Goal: Task Accomplishment & Management: Complete application form

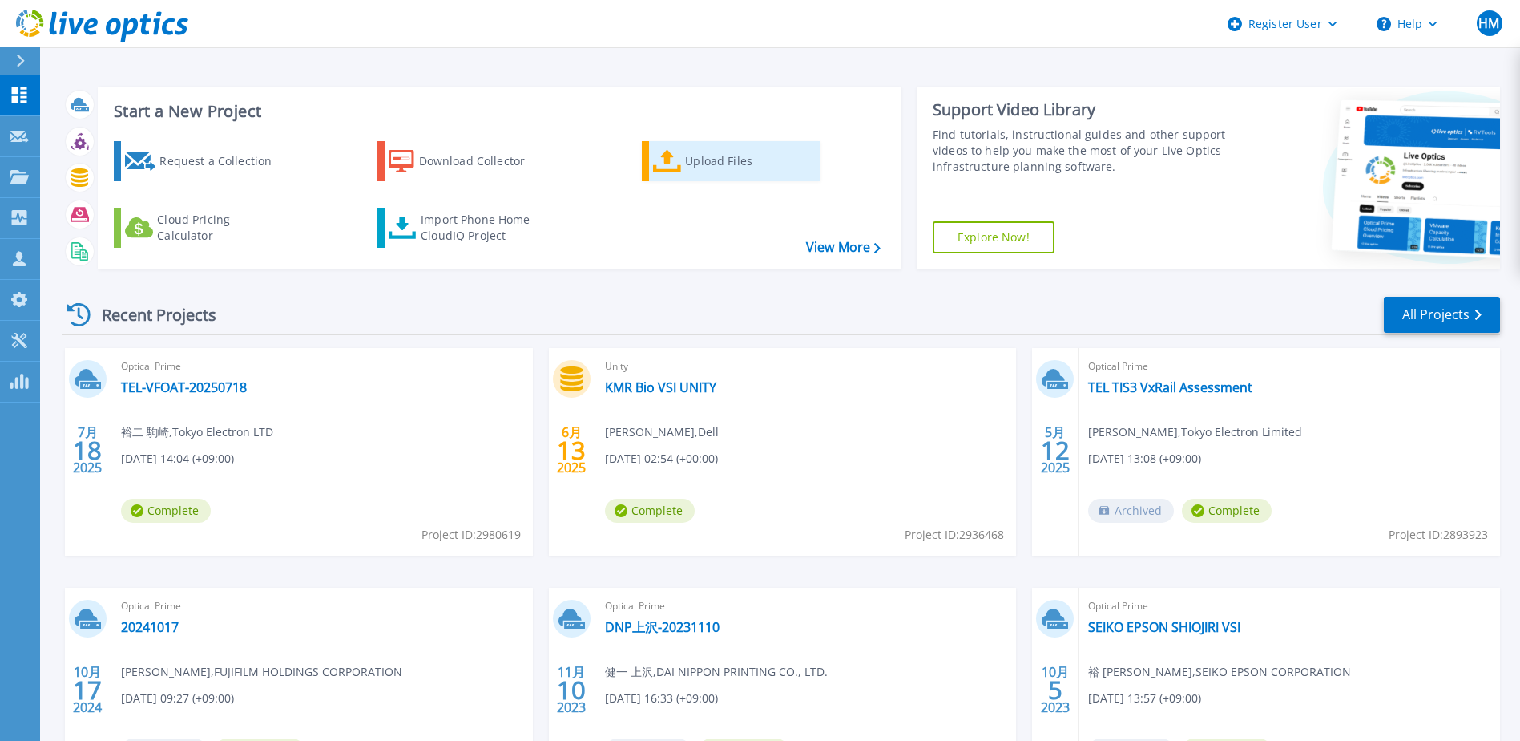
click at [691, 176] on div "Upload Files" at bounding box center [749, 161] width 128 height 32
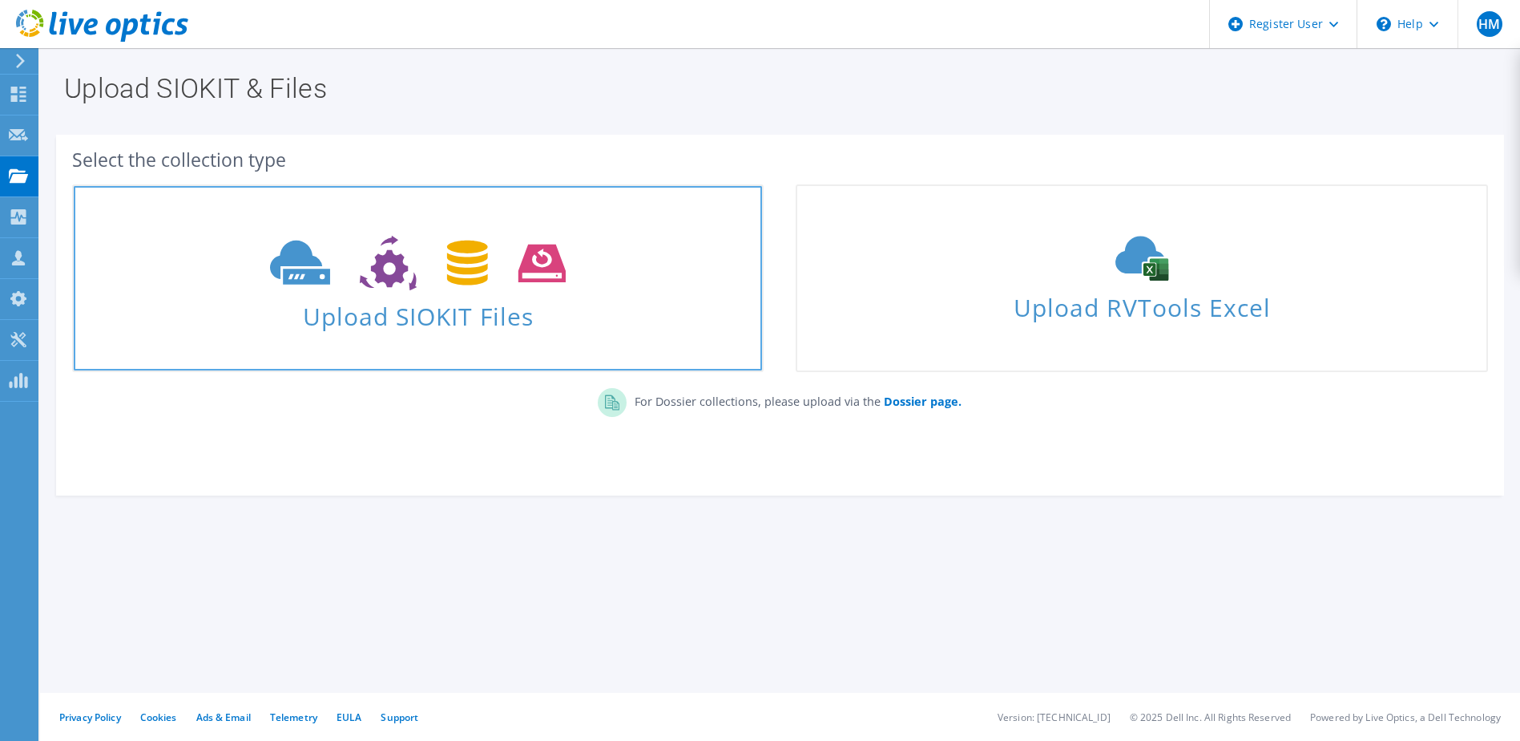
click at [491, 343] on link "Upload SIOKIT Files" at bounding box center [418, 278] width 692 height 188
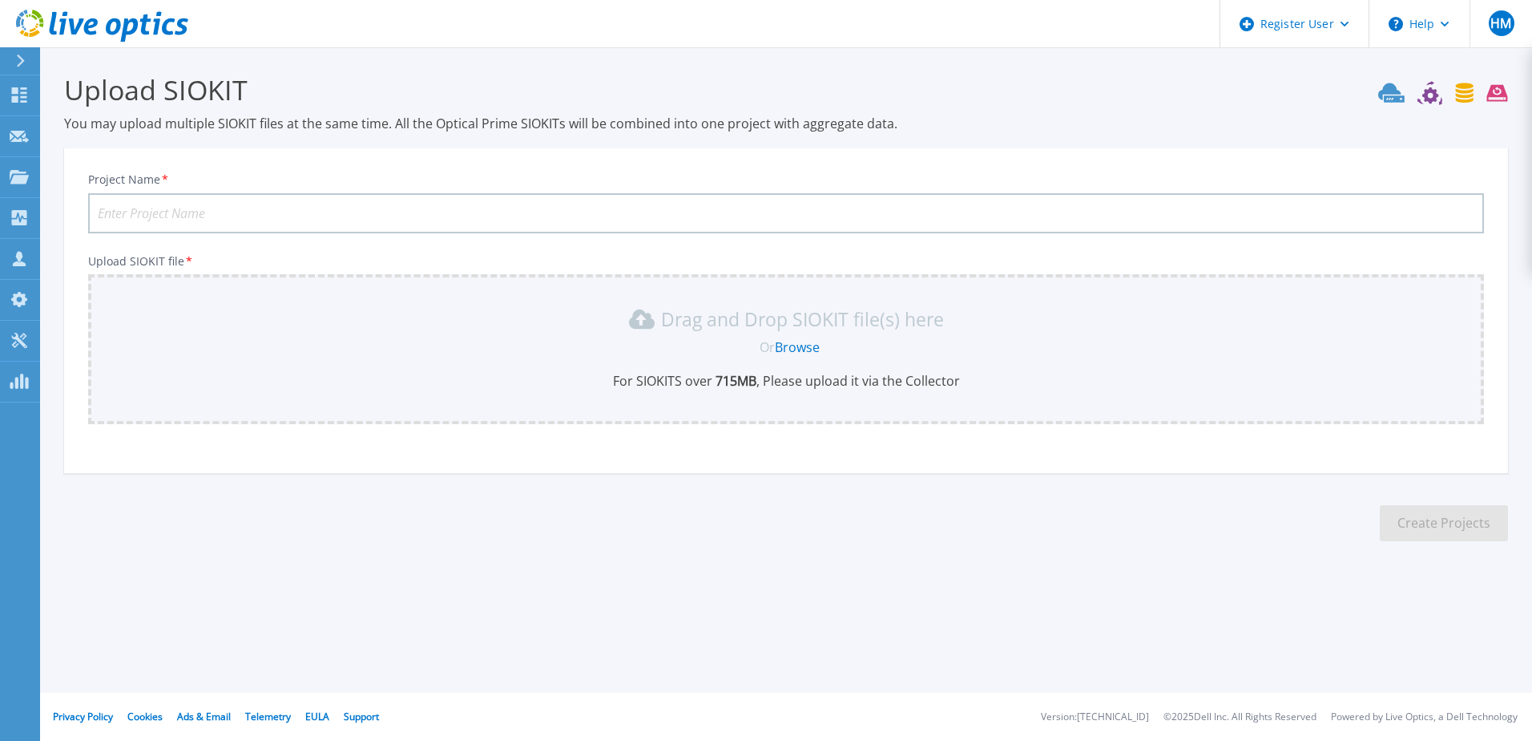
click at [472, 220] on input "Project Name *" at bounding box center [786, 213] width 1396 height 40
type input "NSC [GEOGRAPHIC_DATA]"
click at [905, 454] on div "Project Name * NSC Wakayama VSI Upload SIOKIT file * Drag and Drop SIOKIT file(…" at bounding box center [786, 316] width 1444 height 314
click at [817, 345] on link "Browse" at bounding box center [797, 347] width 45 height 18
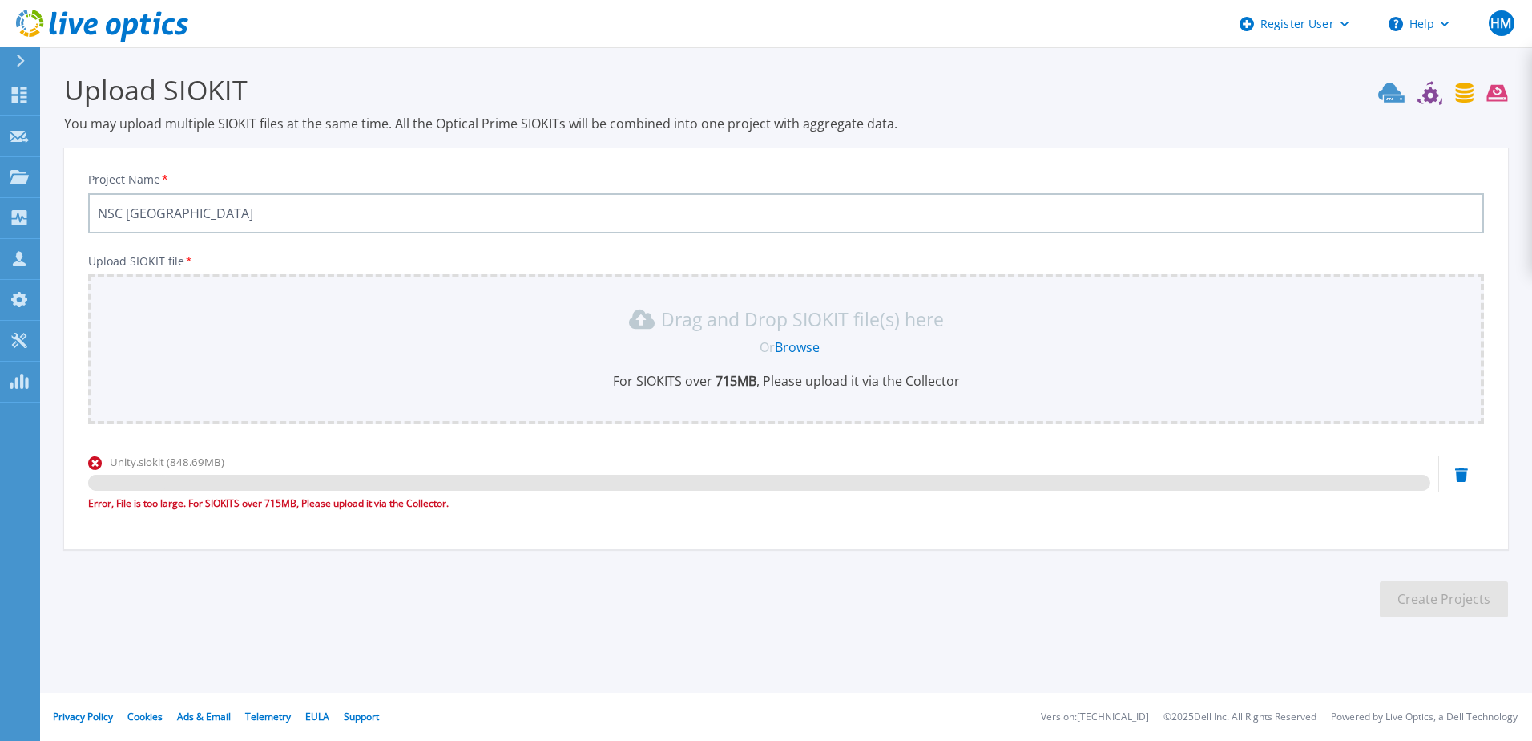
click at [270, 535] on div "Project Name * NSC Wakayama VSI Upload SIOKIT file * Drag and Drop SIOKIT file(…" at bounding box center [786, 354] width 1444 height 390
click at [286, 539] on div "Project Name * NSC Wakayama VSI Upload SIOKIT file * Drag and Drop SIOKIT file(…" at bounding box center [786, 354] width 1444 height 390
click at [688, 541] on div "Project Name * NSC Wakayama VSI Upload SIOKIT file * Drag and Drop SIOKIT file(…" at bounding box center [786, 354] width 1444 height 390
click at [113, 26] on icon at bounding box center [102, 26] width 172 height 33
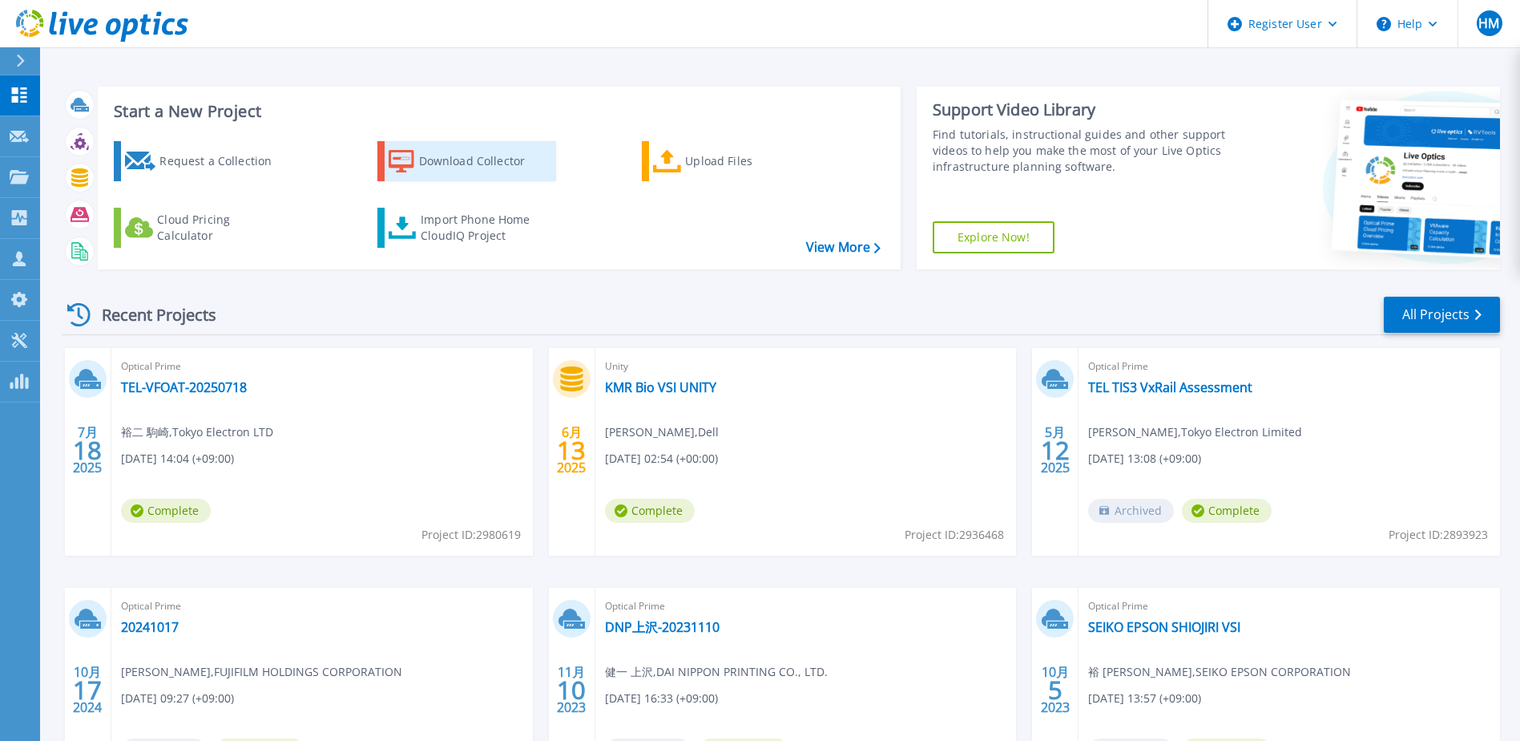
click at [462, 164] on div "Download Collector" at bounding box center [483, 161] width 128 height 32
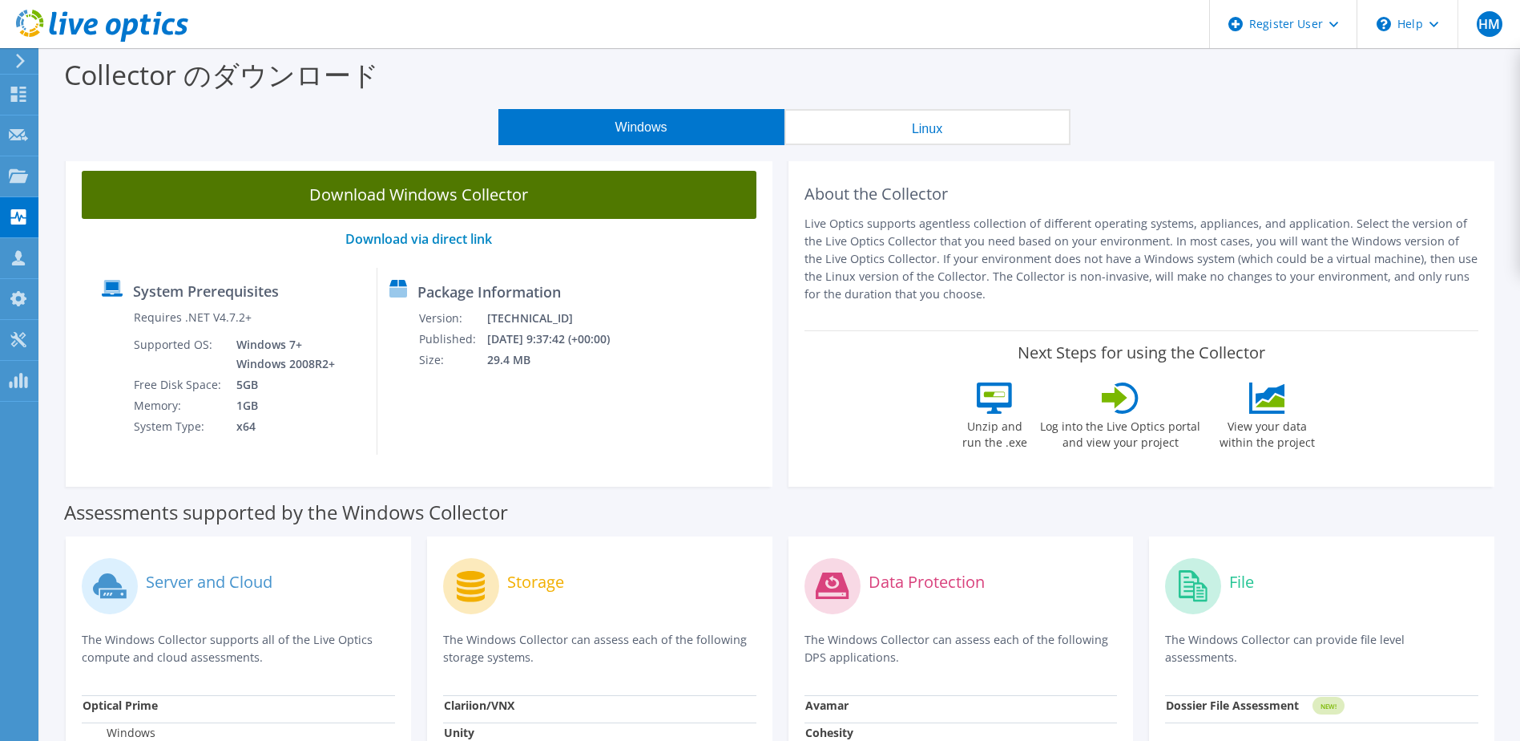
click at [361, 196] on link "Download Windows Collector" at bounding box center [419, 195] width 675 height 48
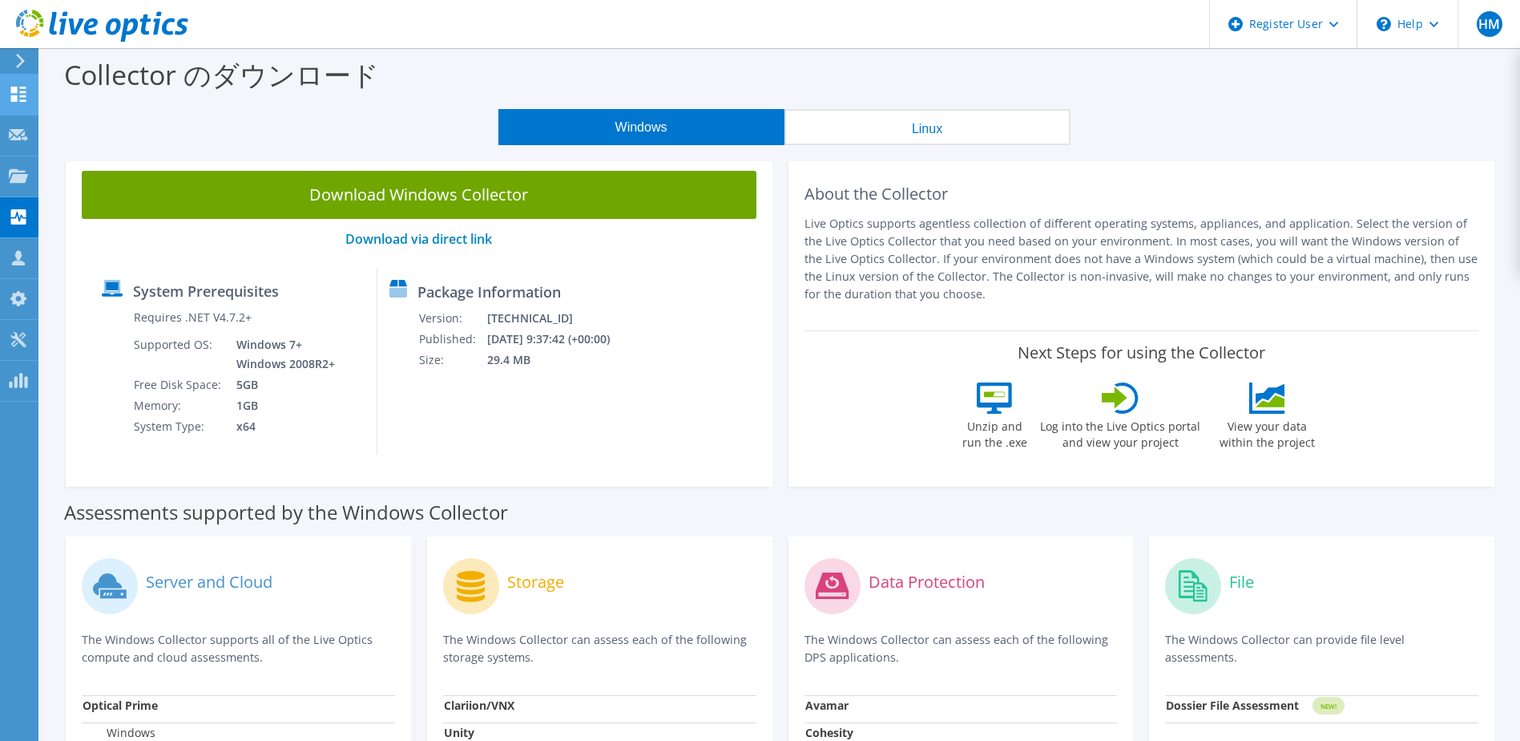
click at [26, 93] on icon at bounding box center [18, 94] width 19 height 15
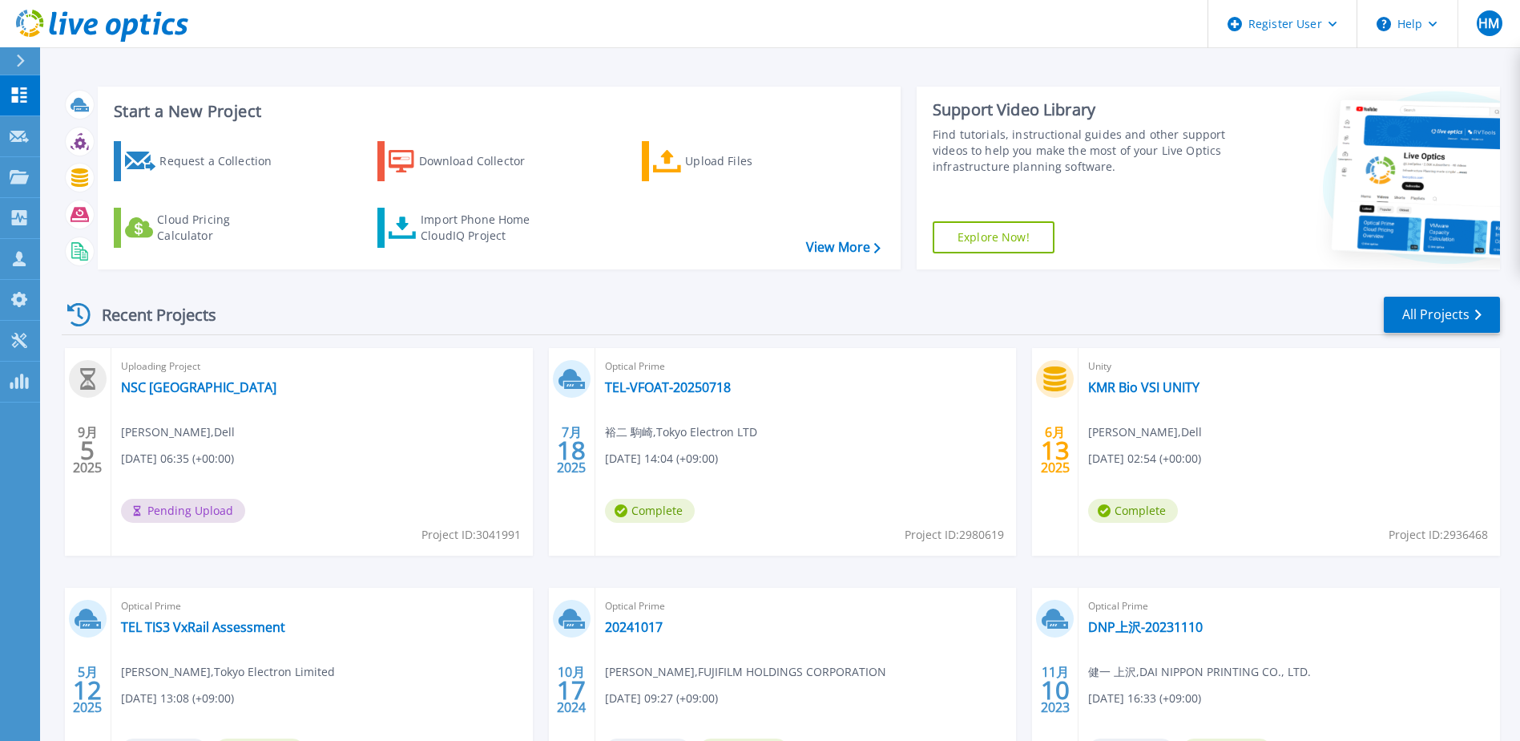
click at [420, 316] on div "Recent Projects All Projects" at bounding box center [781, 315] width 1439 height 40
click at [180, 540] on div "Uploading Project NSC Wakayama VSI Hirofumi Matsumoto , Dell 09/05/2025, 06:35 …" at bounding box center [322, 452] width 422 height 208
click at [187, 383] on link "NSC [GEOGRAPHIC_DATA]" at bounding box center [198, 387] width 155 height 16
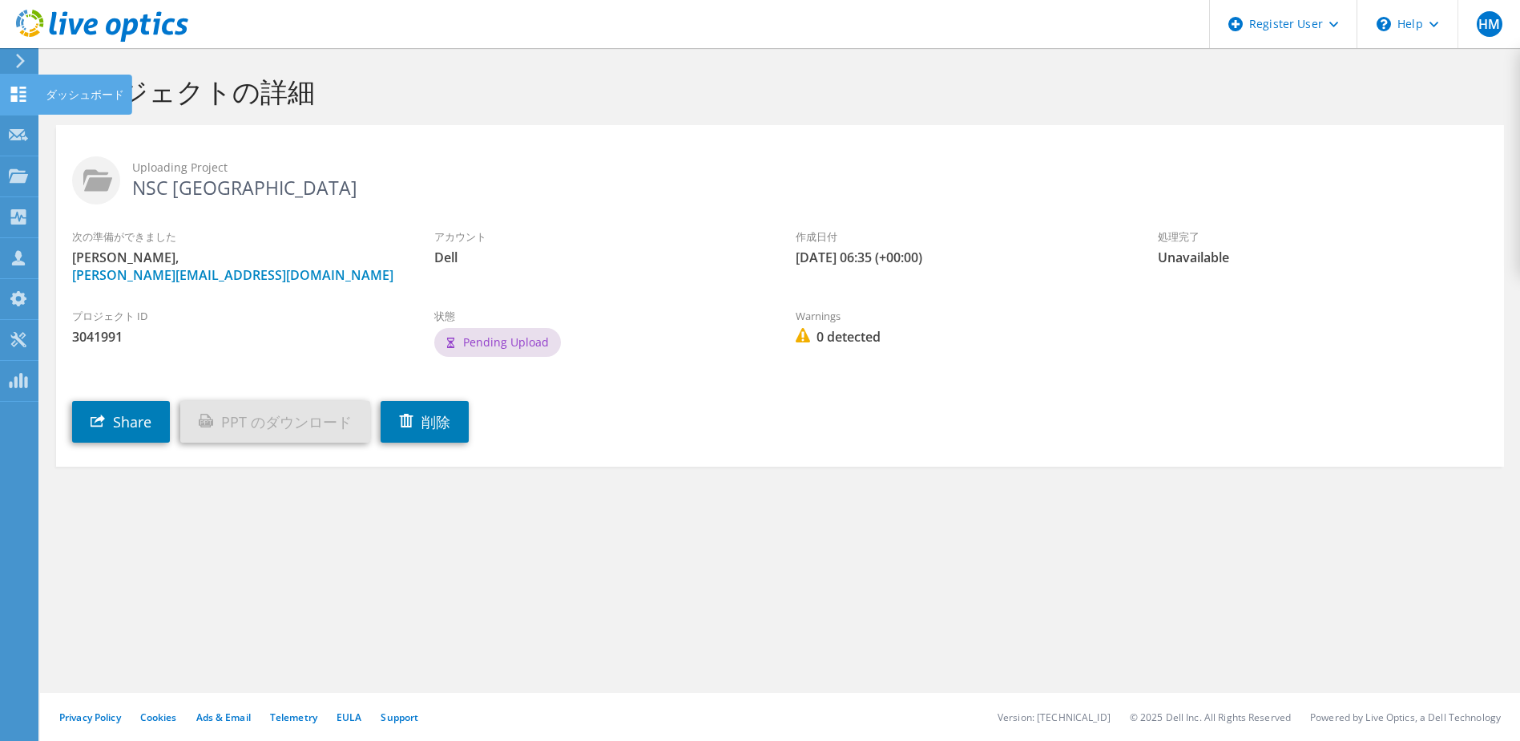
click at [22, 103] on div at bounding box center [18, 96] width 19 height 18
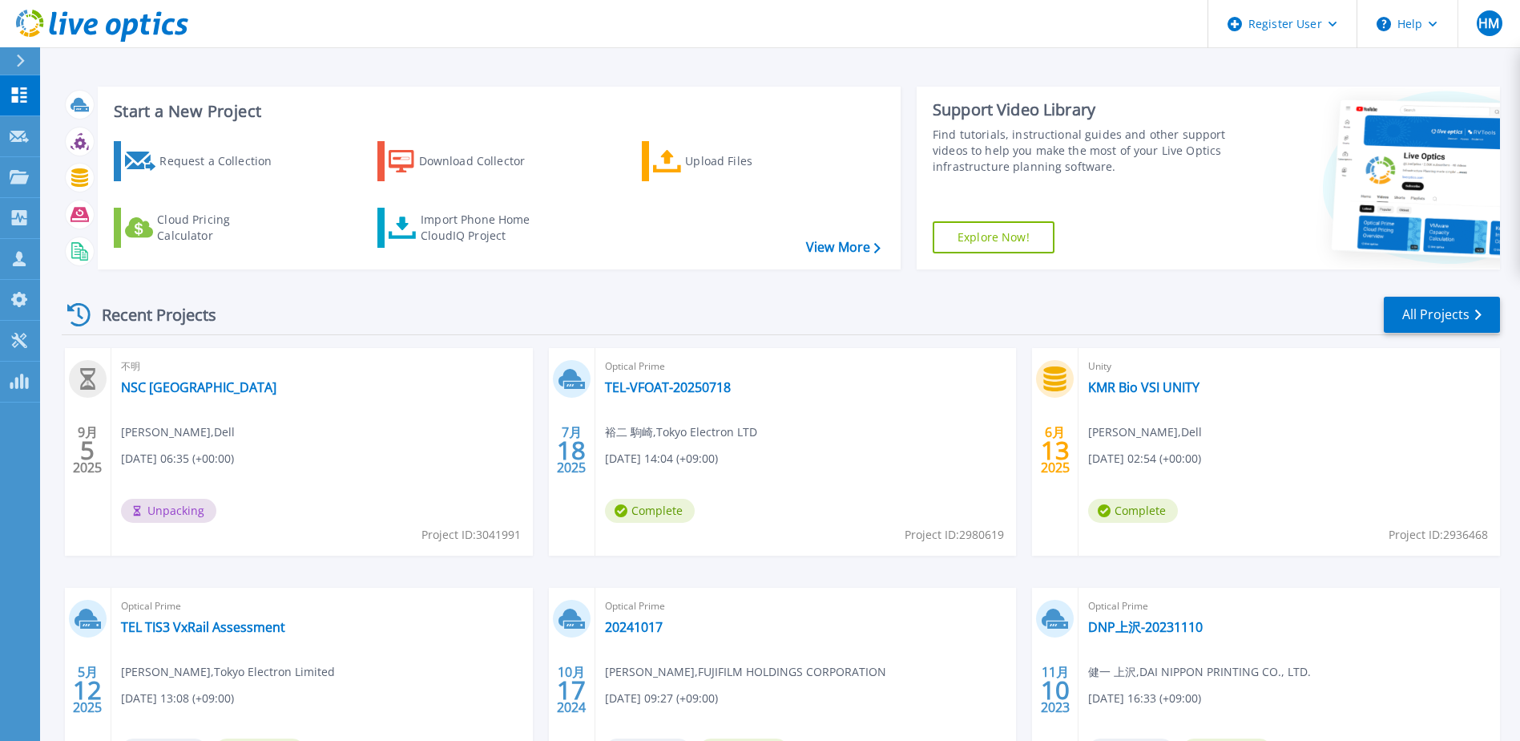
scroll to position [147, 0]
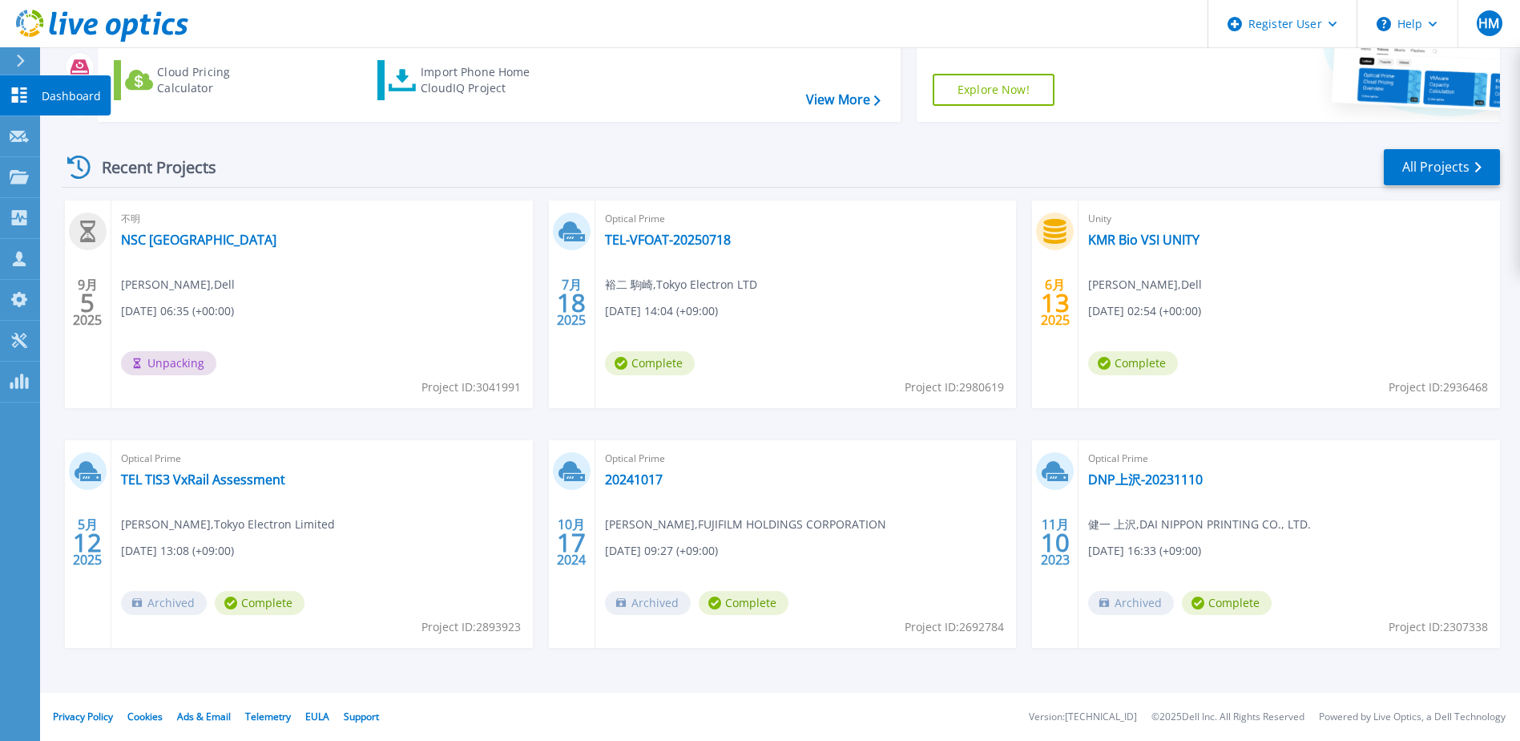
click at [19, 100] on icon at bounding box center [19, 94] width 19 height 15
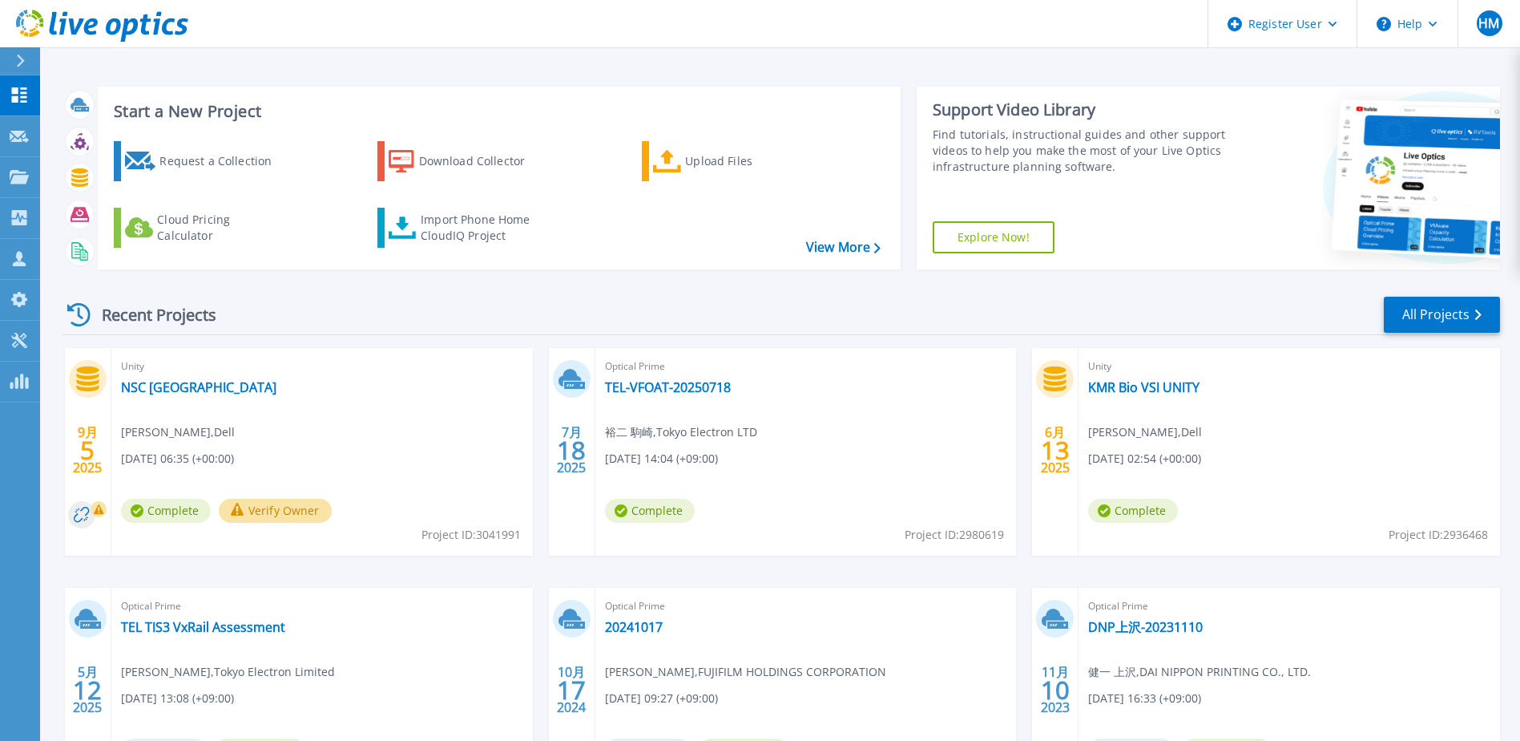
click at [280, 510] on button "Verify Owner" at bounding box center [275, 511] width 113 height 24
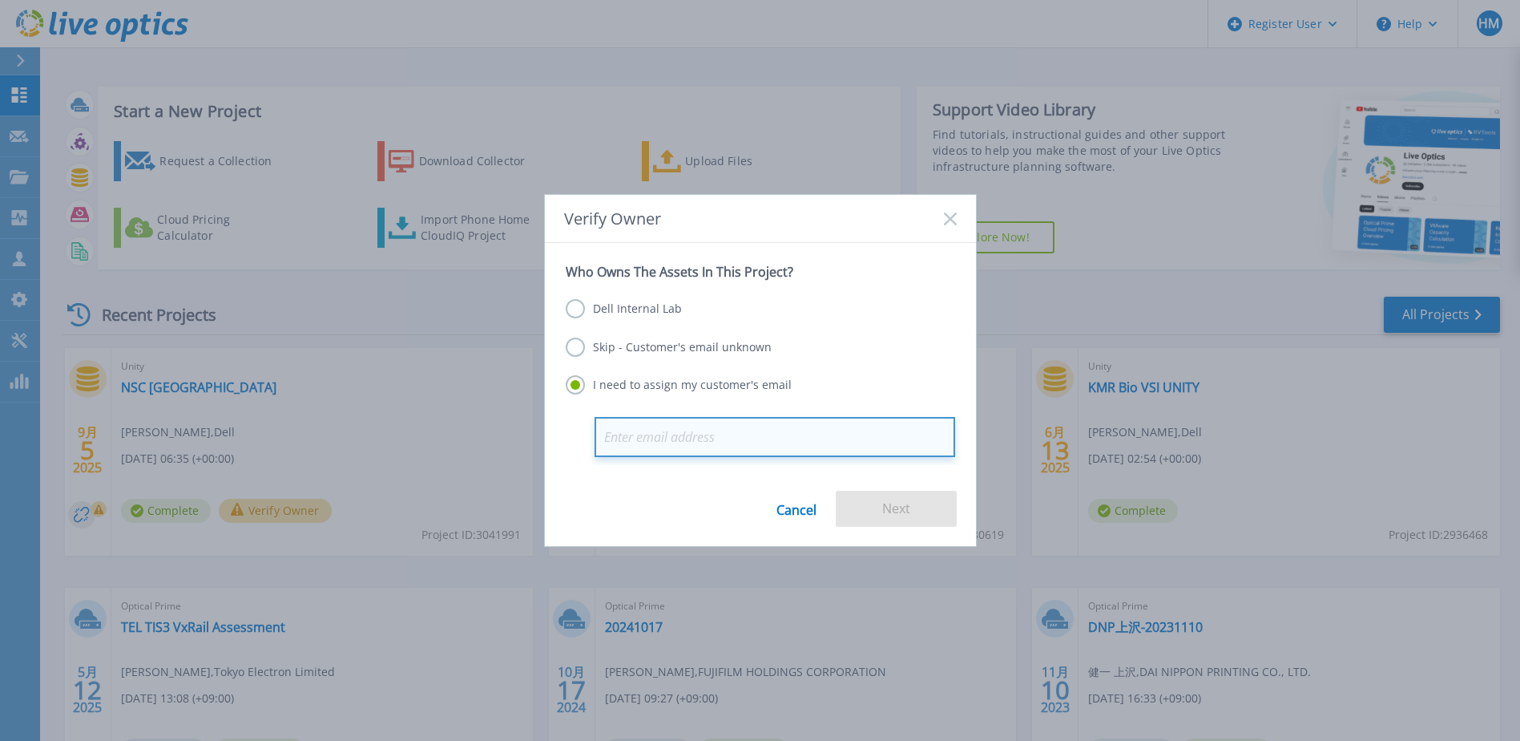
click at [635, 439] on input "email" at bounding box center [775, 437] width 361 height 40
paste input "ueno.tomoya.27c@jp.nssol.nipponsteel.com"
type input "ueno.tomoya.27c@jp.nssol.nipponsteel.com"
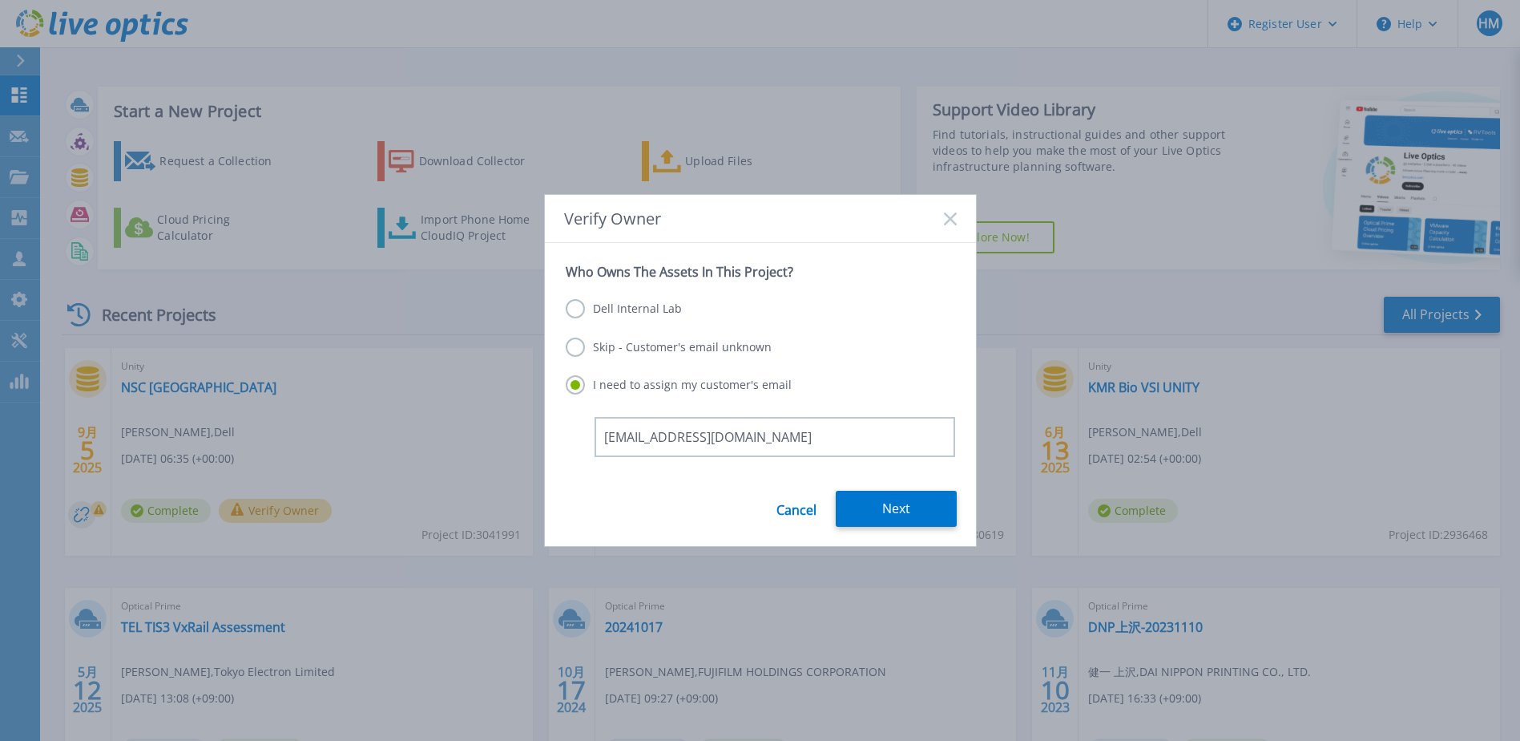
click at [936, 477] on form "Who Owns The Assets In This Project? Dell Internal Lab Skip - Customer's email …" at bounding box center [760, 394] width 431 height 302
click at [916, 497] on button "Next" at bounding box center [896, 508] width 121 height 36
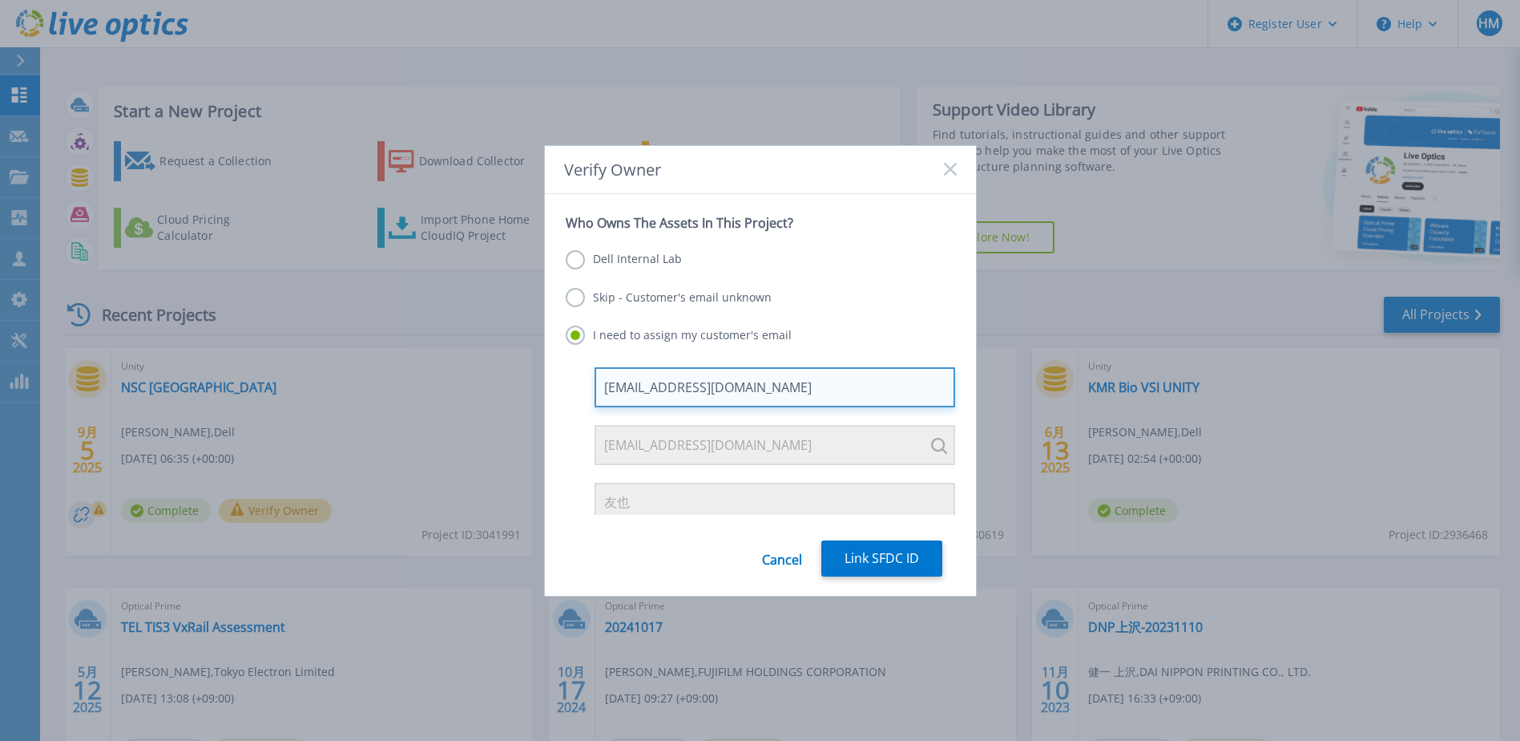
click at [719, 386] on input "ueno.tomoya.27c@jp.nssol.nipponsteel.com" at bounding box center [775, 387] width 361 height 40
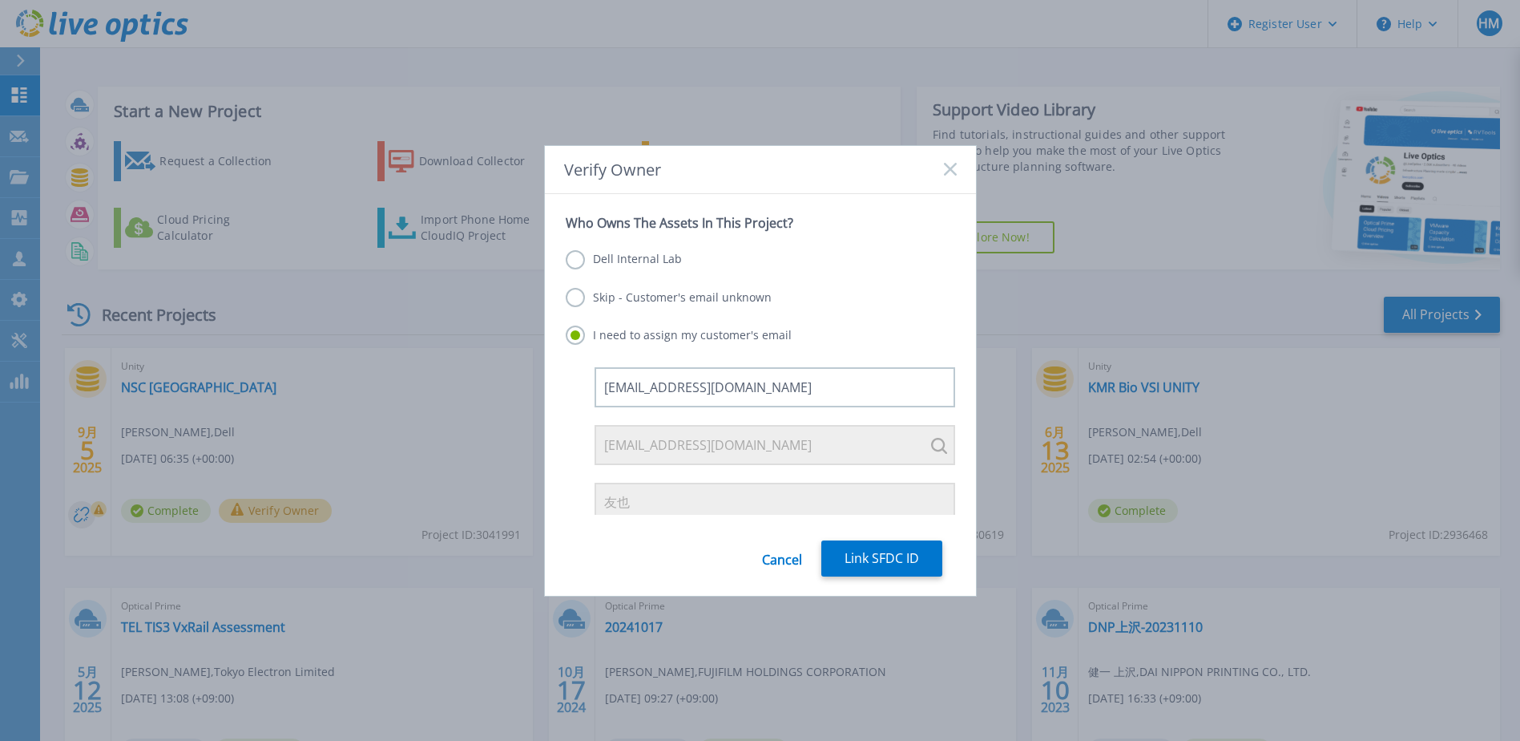
click at [920, 334] on div "I need to assign my customer's email" at bounding box center [761, 336] width 390 height 22
click at [574, 404] on div "ueno.tomoya.27c@jp.nssol.nipponsteel.com mizuochi.daisuke.5qm@jp.nssol.nipponst…" at bounding box center [761, 502] width 390 height 271
click at [567, 418] on div "ueno.tomoya.27c@jp.nssol.nipponsteel.com mizuochi.daisuke.5qm@jp.nssol.nipponst…" at bounding box center [761, 502] width 390 height 271
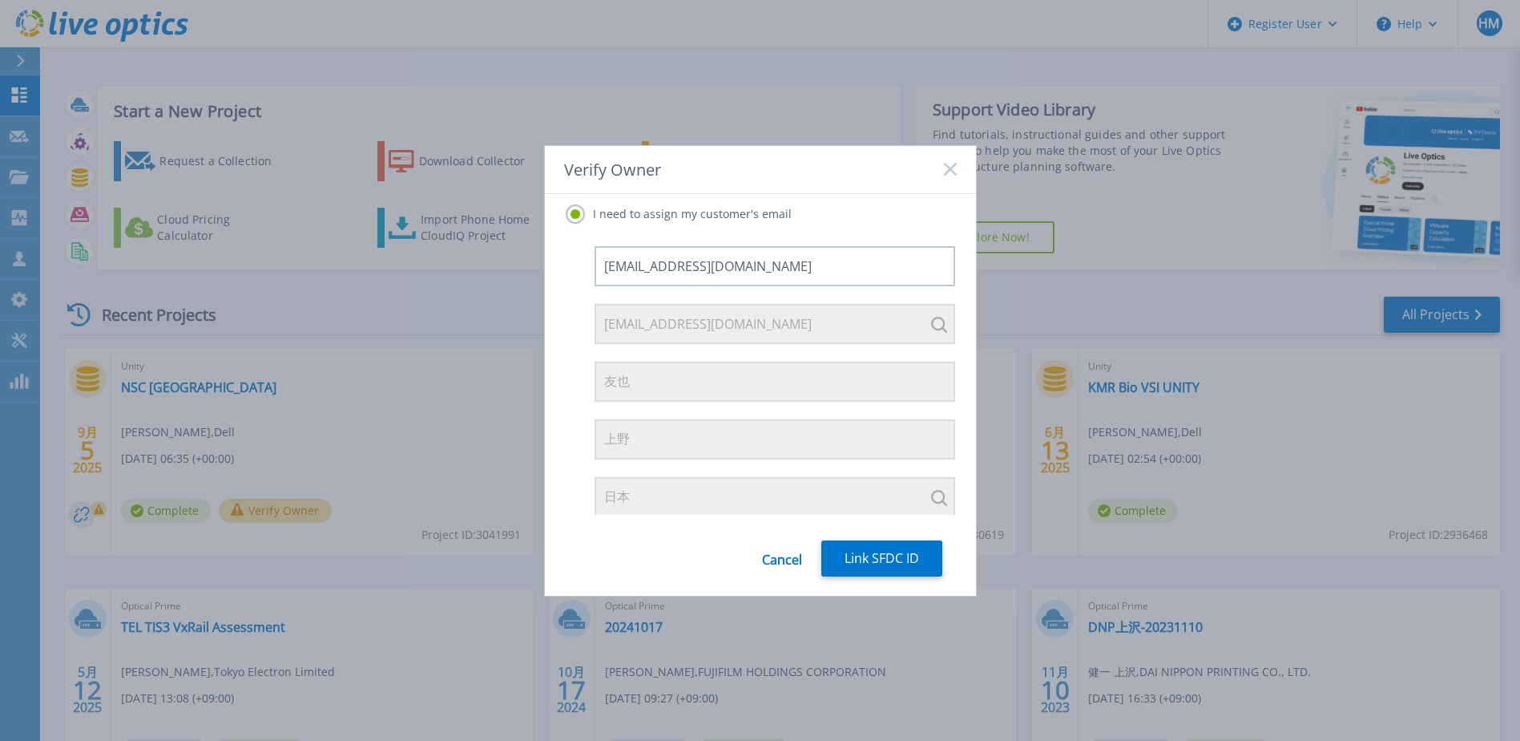
scroll to position [123, 0]
click at [894, 553] on button "Link SFDC ID" at bounding box center [882, 558] width 121 height 36
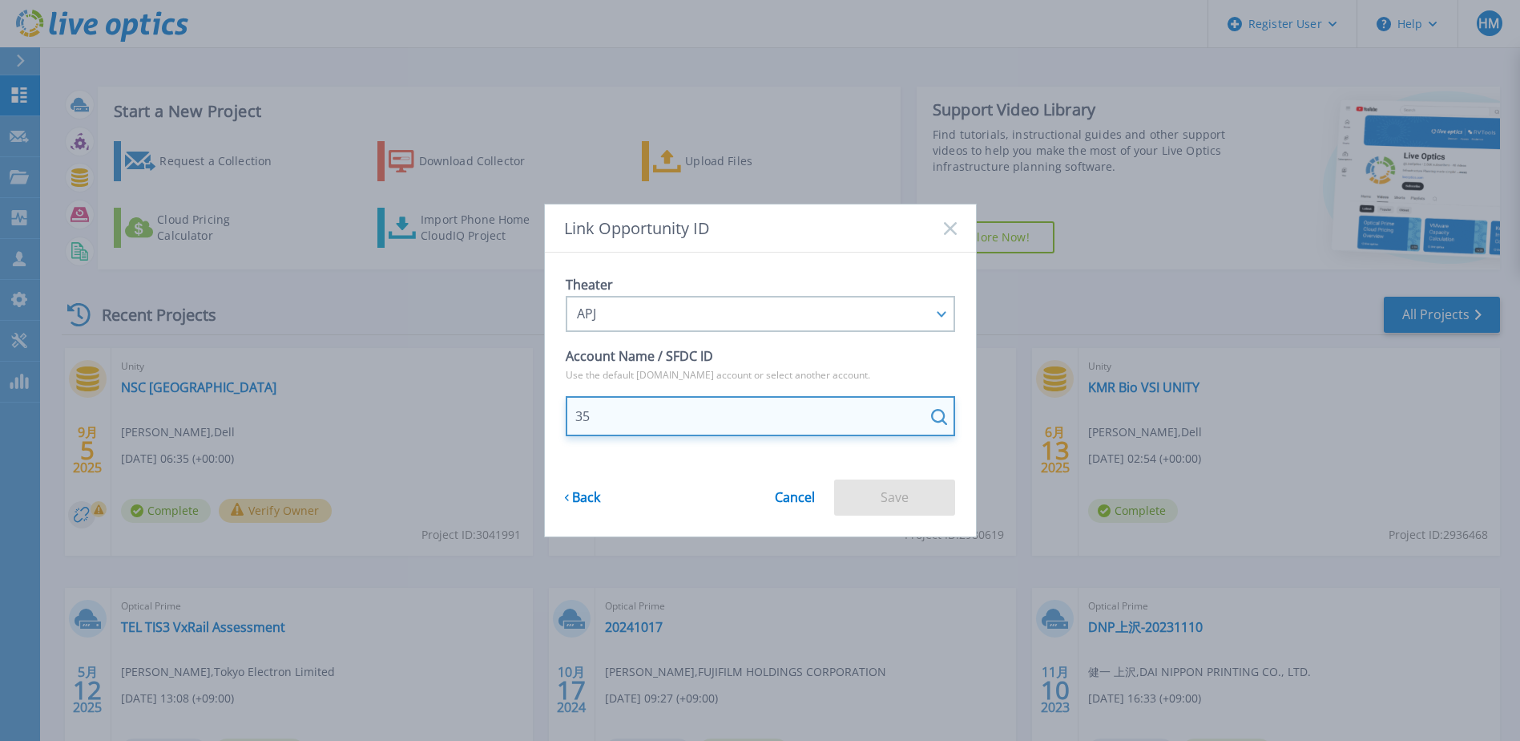
type input "5"
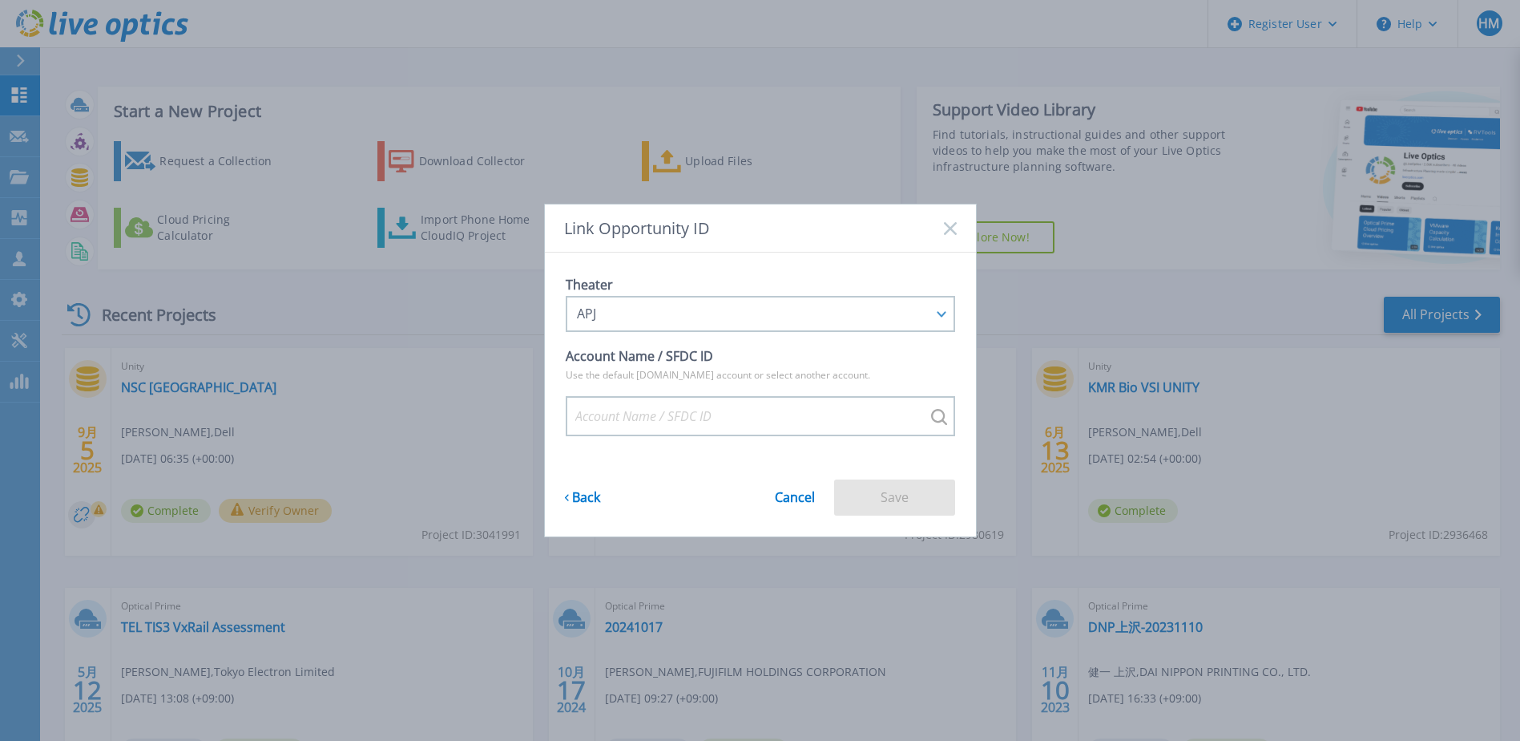
click at [712, 382] on p "Use the default Salesforce.com account or select another account." at bounding box center [761, 375] width 390 height 16
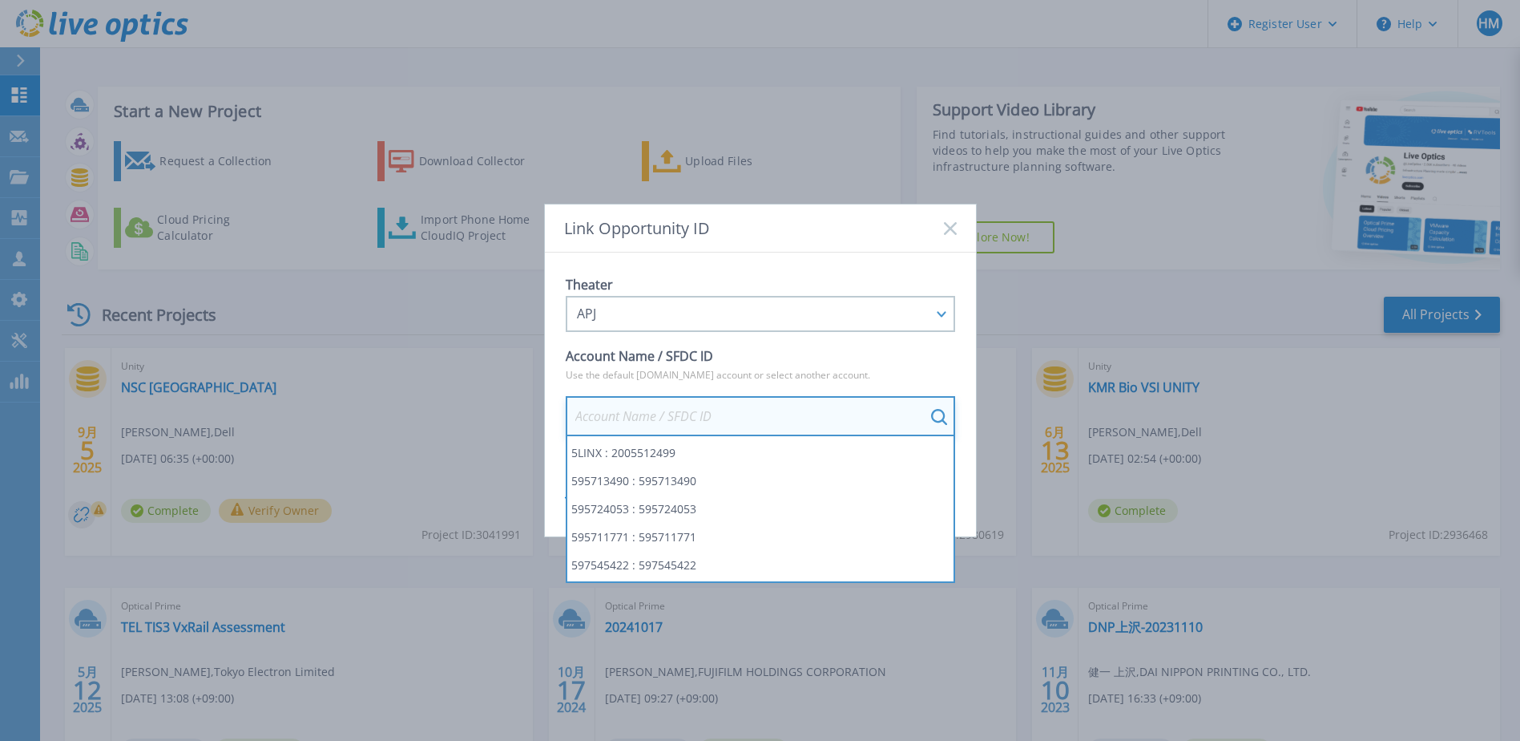
click at [657, 422] on input at bounding box center [761, 416] width 390 height 40
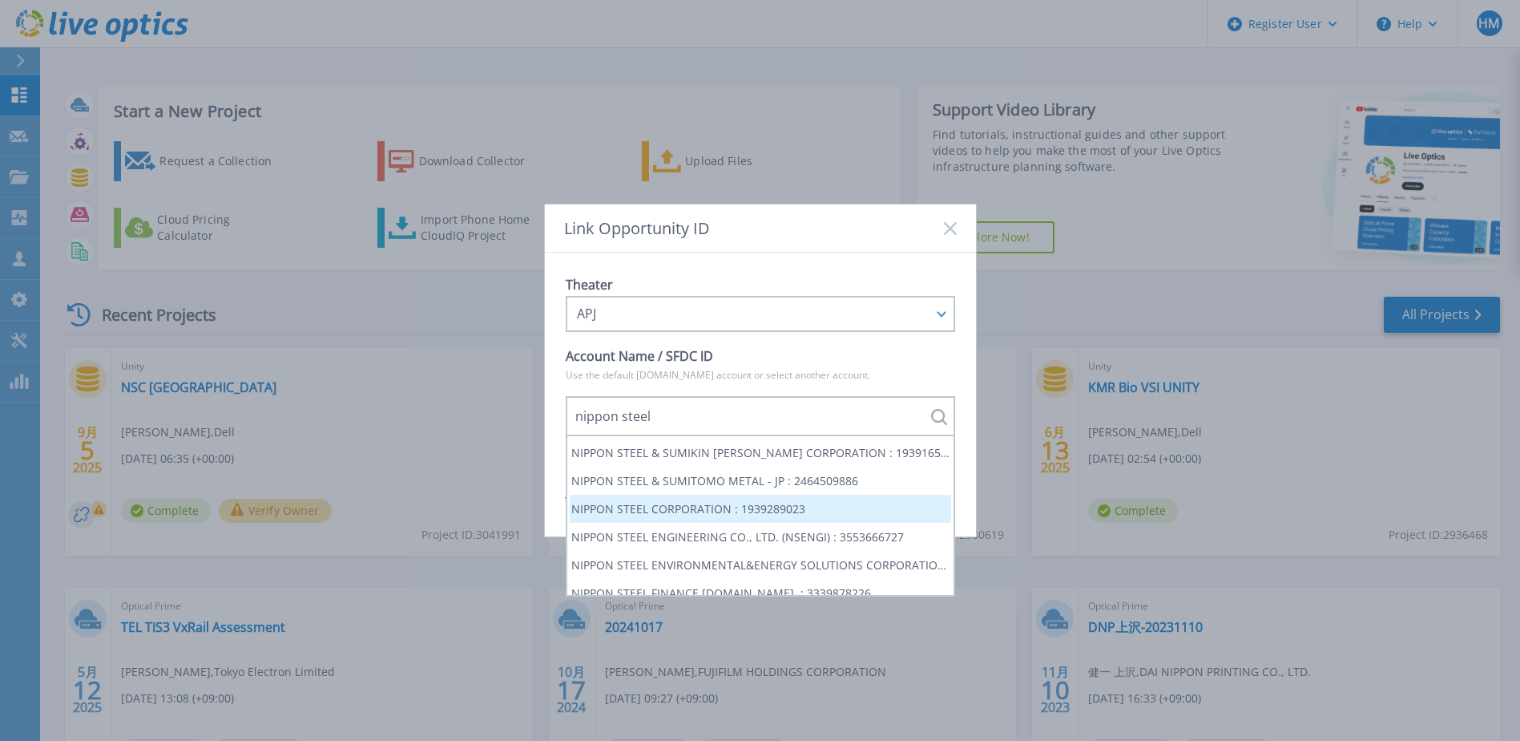
click at [819, 511] on li "NIPPON STEEL CORPORATION : 1939289023" at bounding box center [760, 509] width 381 height 28
type input "NIPPON STEEL CORPORATION : 1939289023"
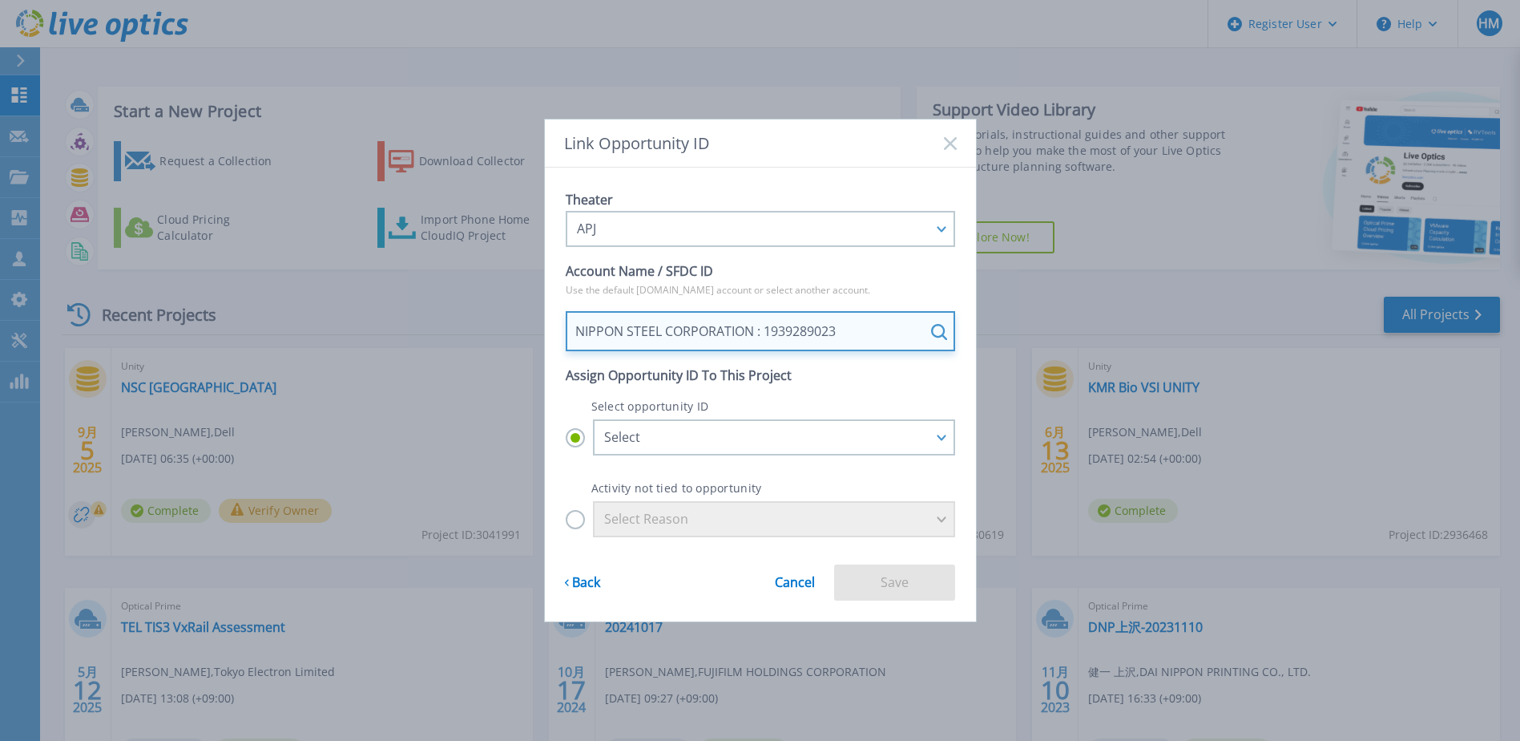
click at [805, 335] on input "NIPPON STEEL CORPORATION : 1939289023" at bounding box center [761, 331] width 390 height 40
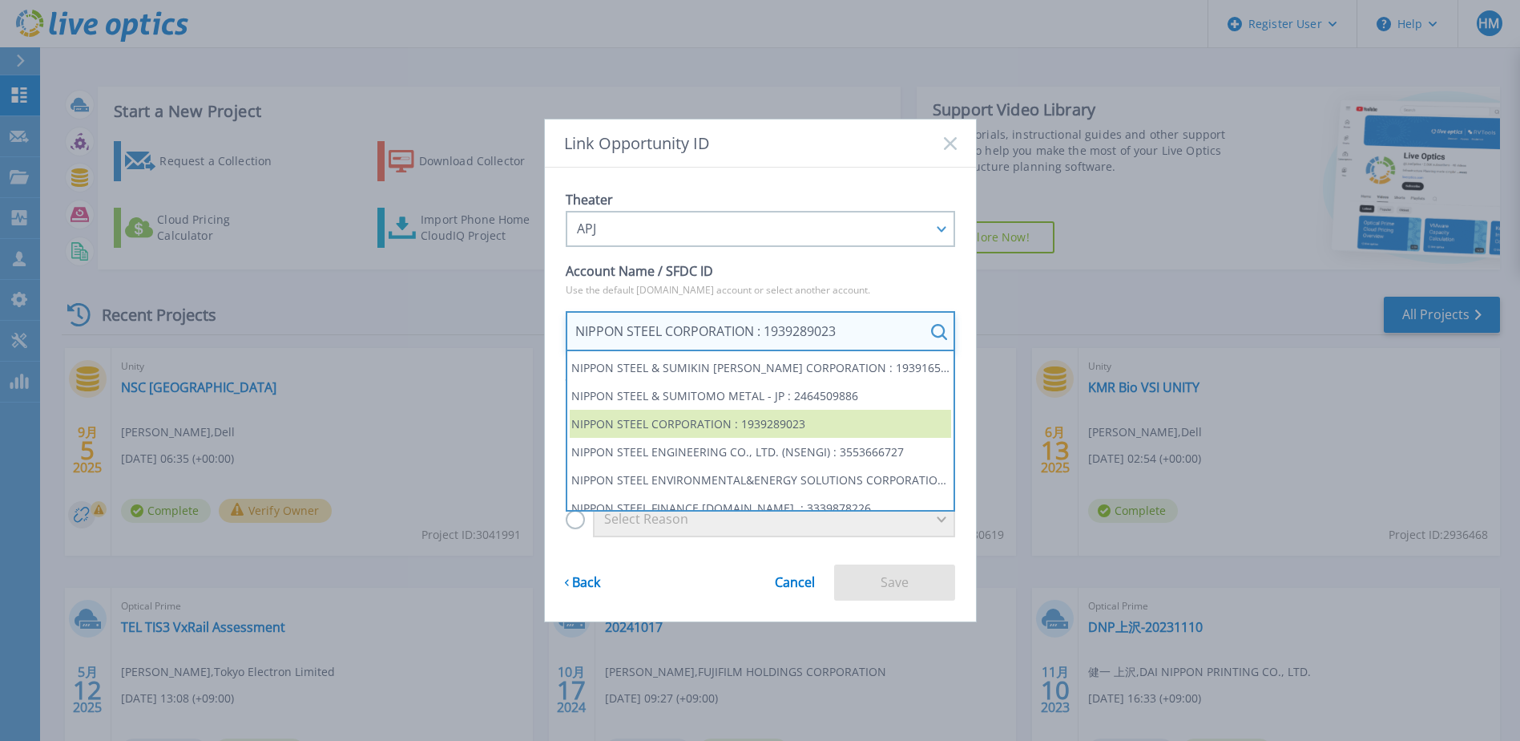
click at [805, 336] on input "NIPPON STEEL CORPORATION : 1939289023" at bounding box center [761, 331] width 390 height 40
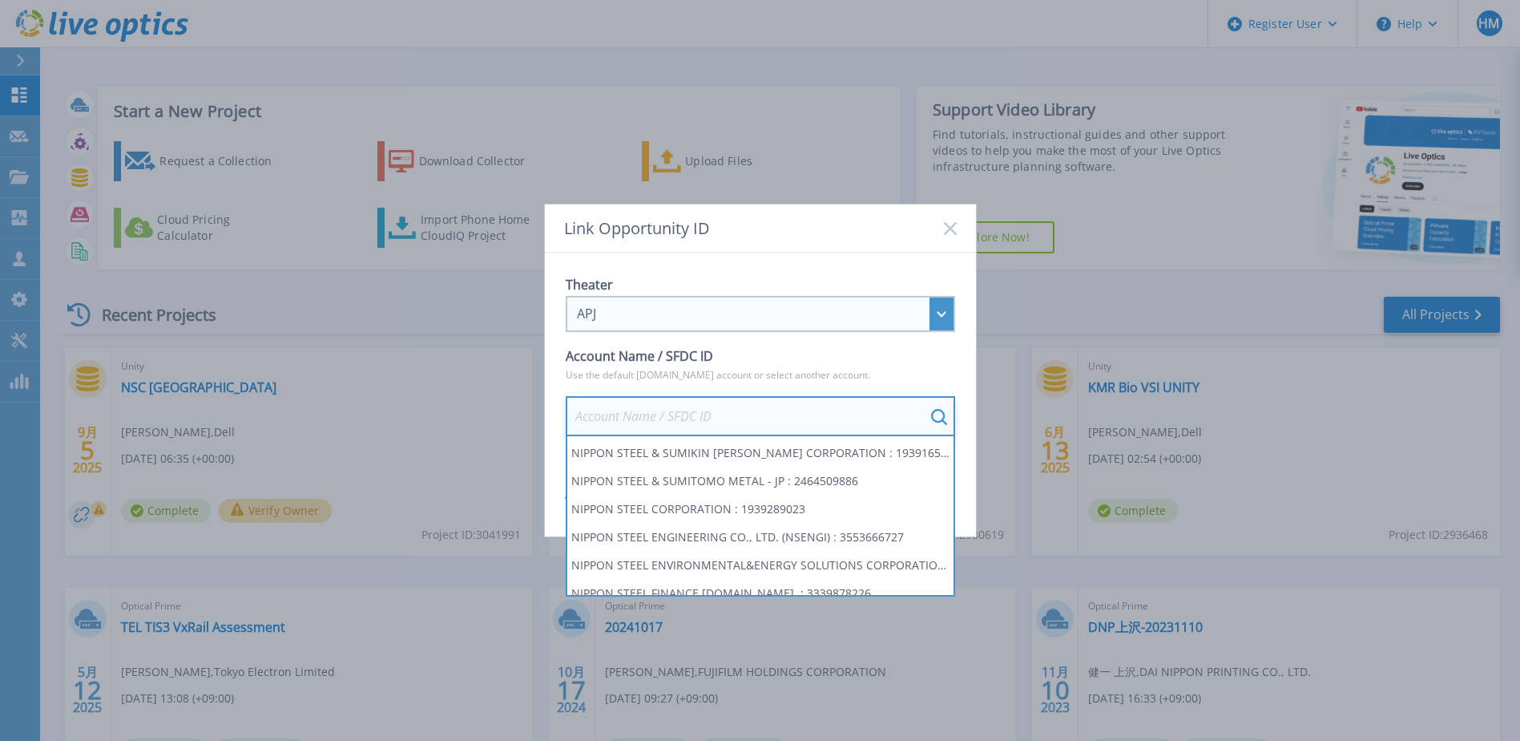
paste input "ueno.tomoya.27c@jp.nssol.nipponsteel.com"
type input "ueno.tomoya.27c@jp.nssol.nipponsteel.com"
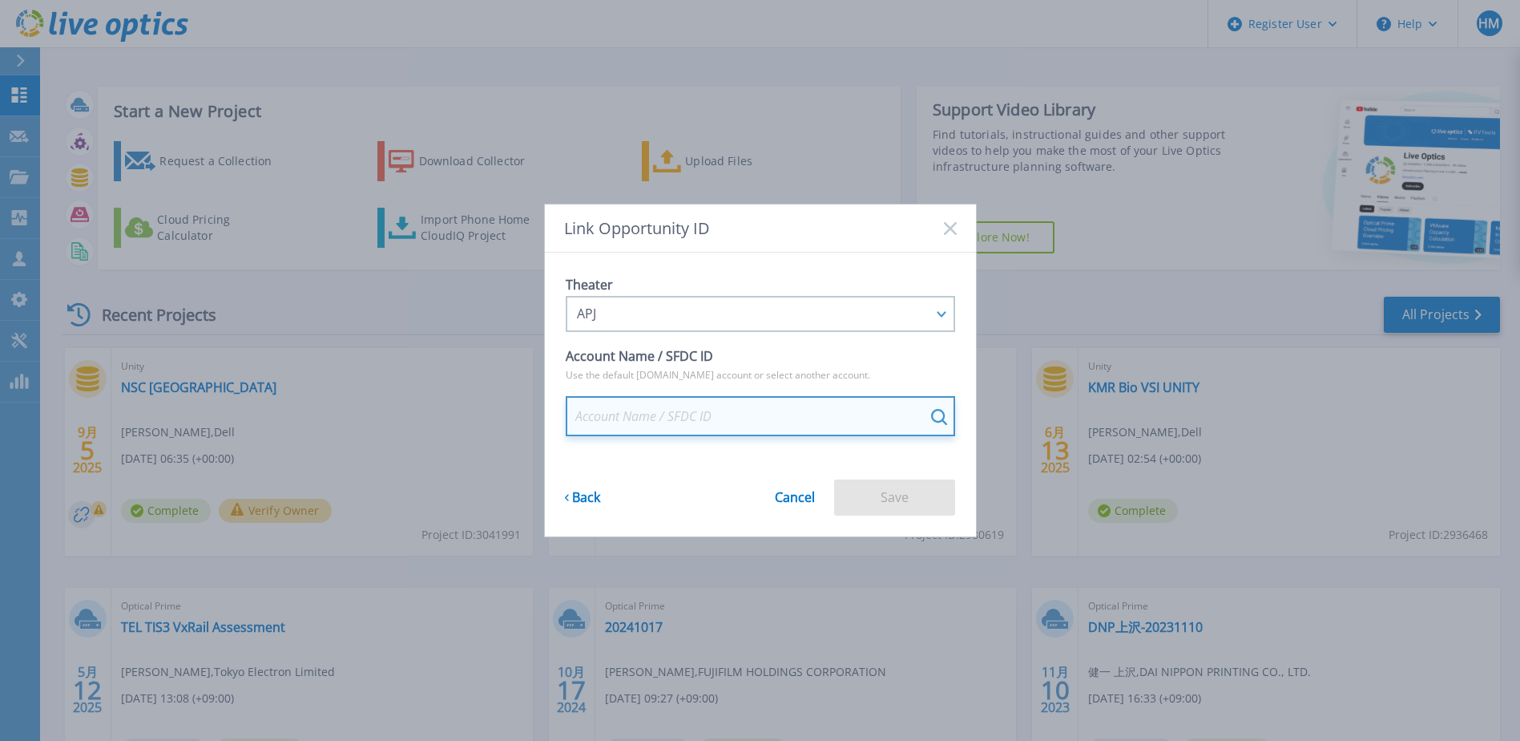
paste input "1939289023"
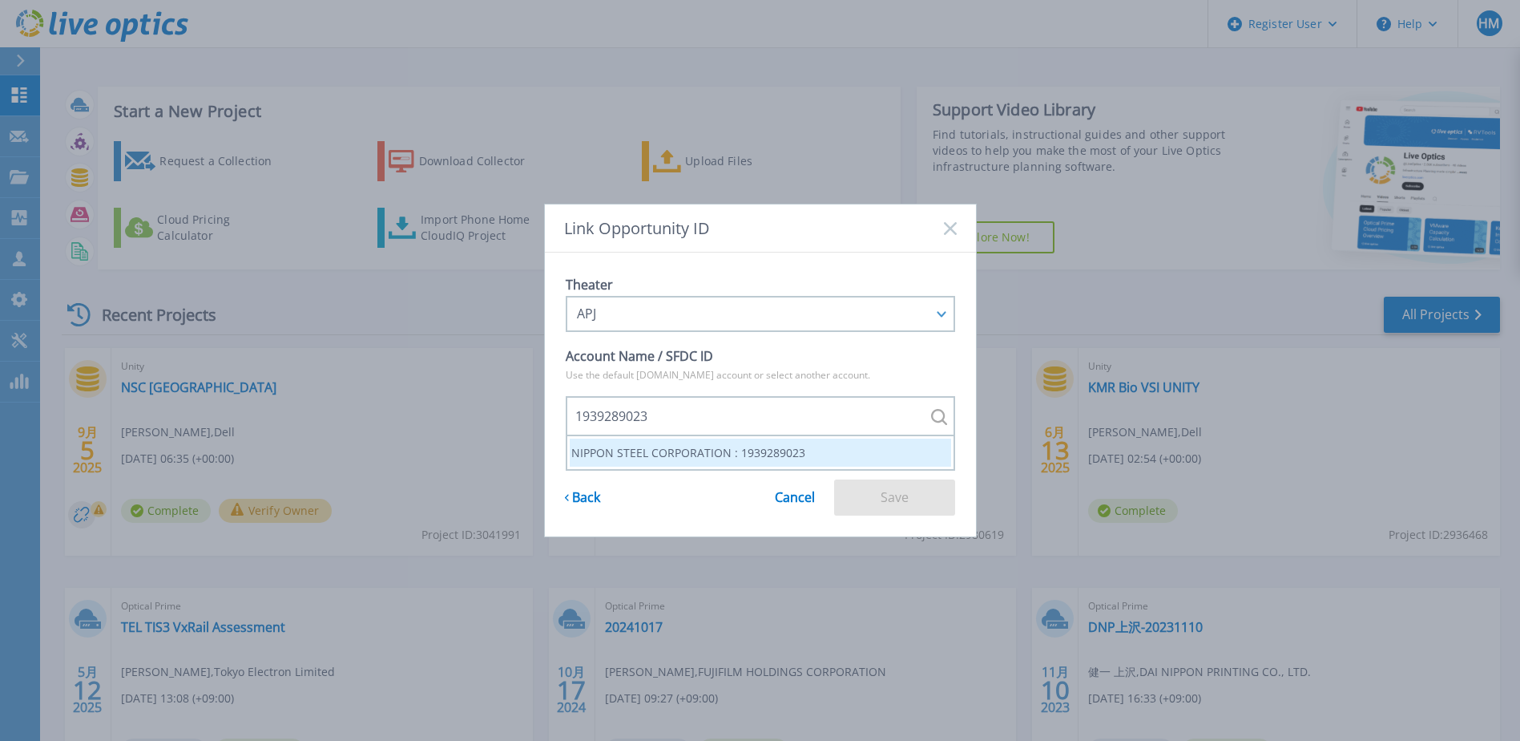
click at [663, 454] on li "NIPPON STEEL CORPORATION : 1939289023" at bounding box center [760, 452] width 381 height 28
type input "NIPPON STEEL CORPORATION : 1939289023"
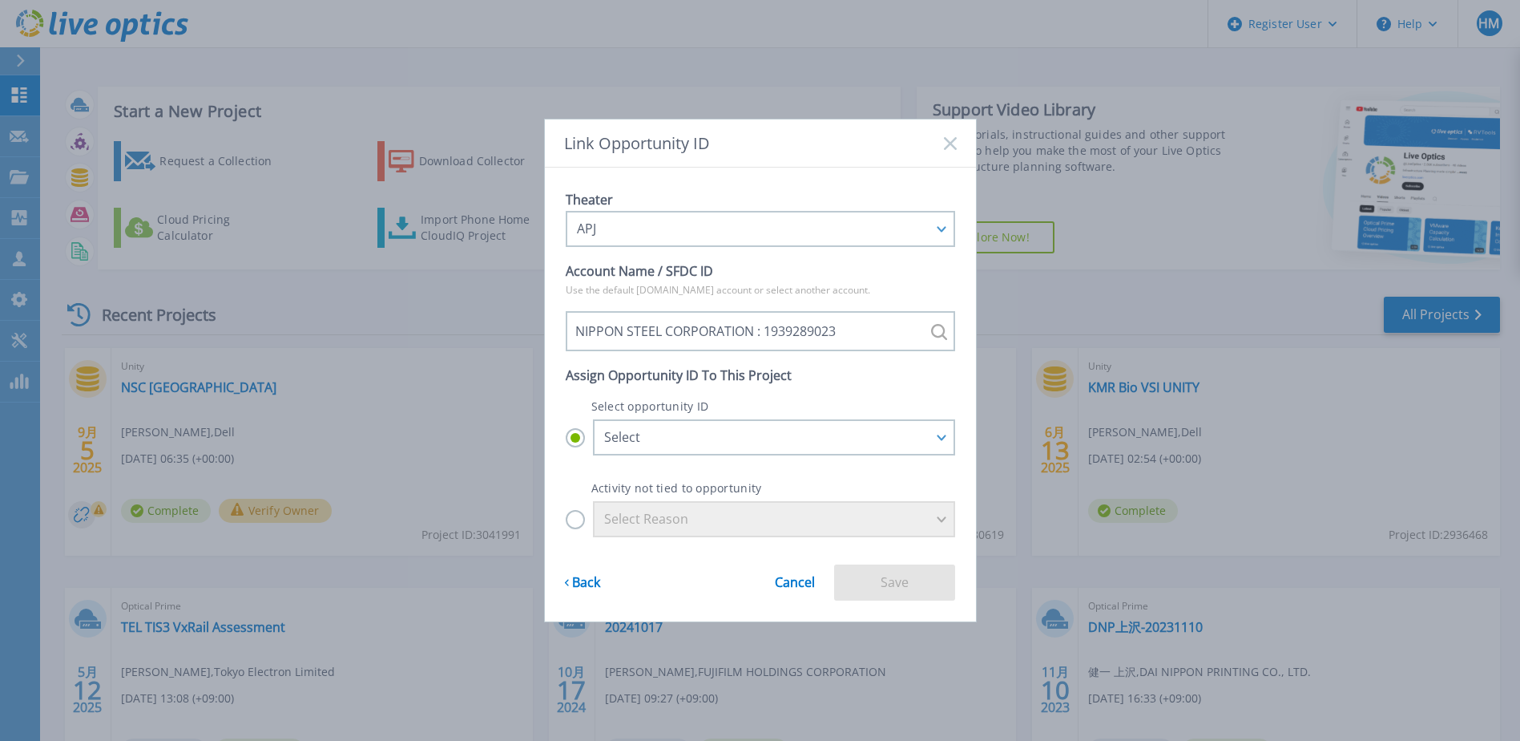
click at [574, 517] on label "Select Reason" at bounding box center [761, 519] width 390 height 36
click at [0, 0] on input "Select Reason" at bounding box center [0, 0] width 0 height 0
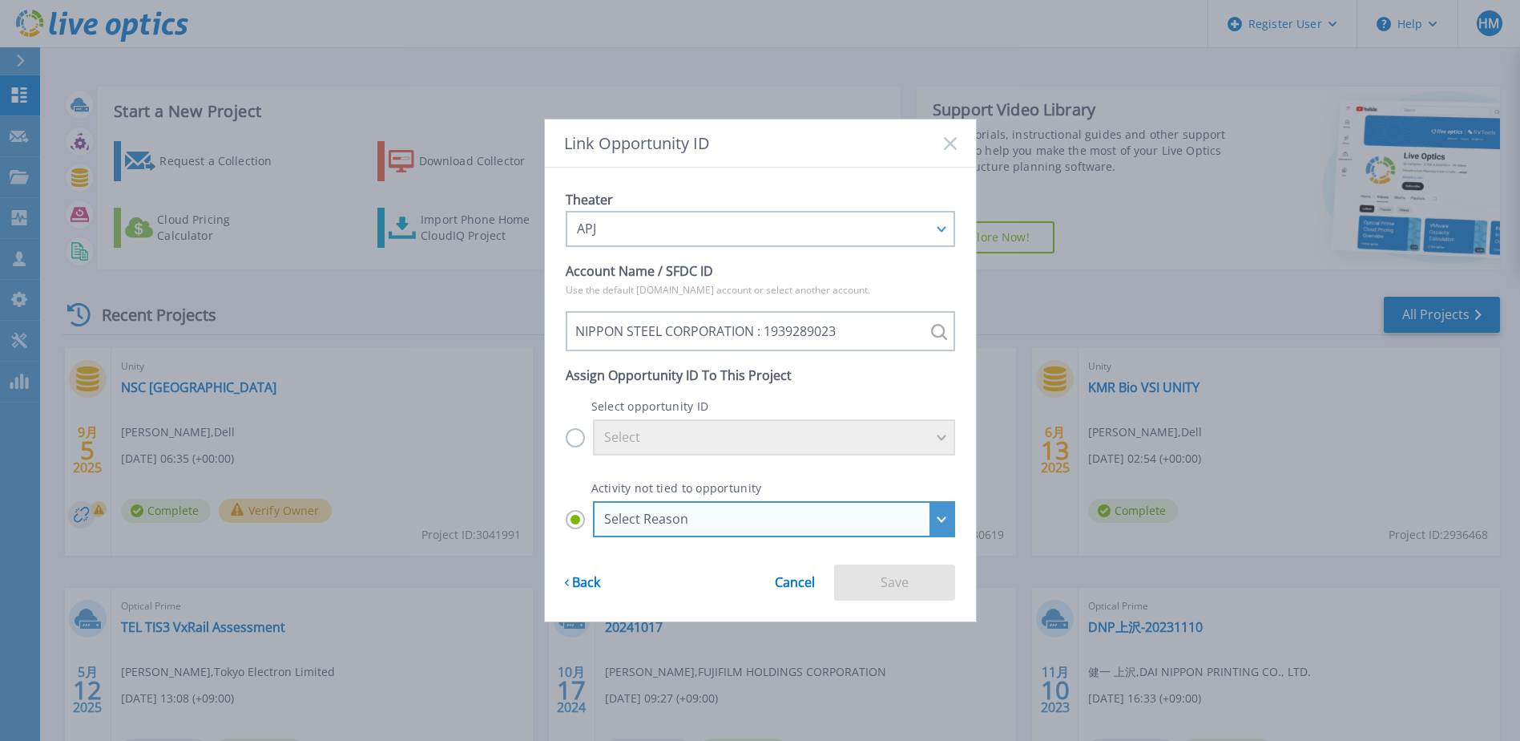
click at [767, 523] on div "Select Reason" at bounding box center [765, 518] width 322 height 14
click at [0, 0] on input "Select Reason Select Reason Discovery Troubleshooting Other" at bounding box center [0, 0] width 0 height 0
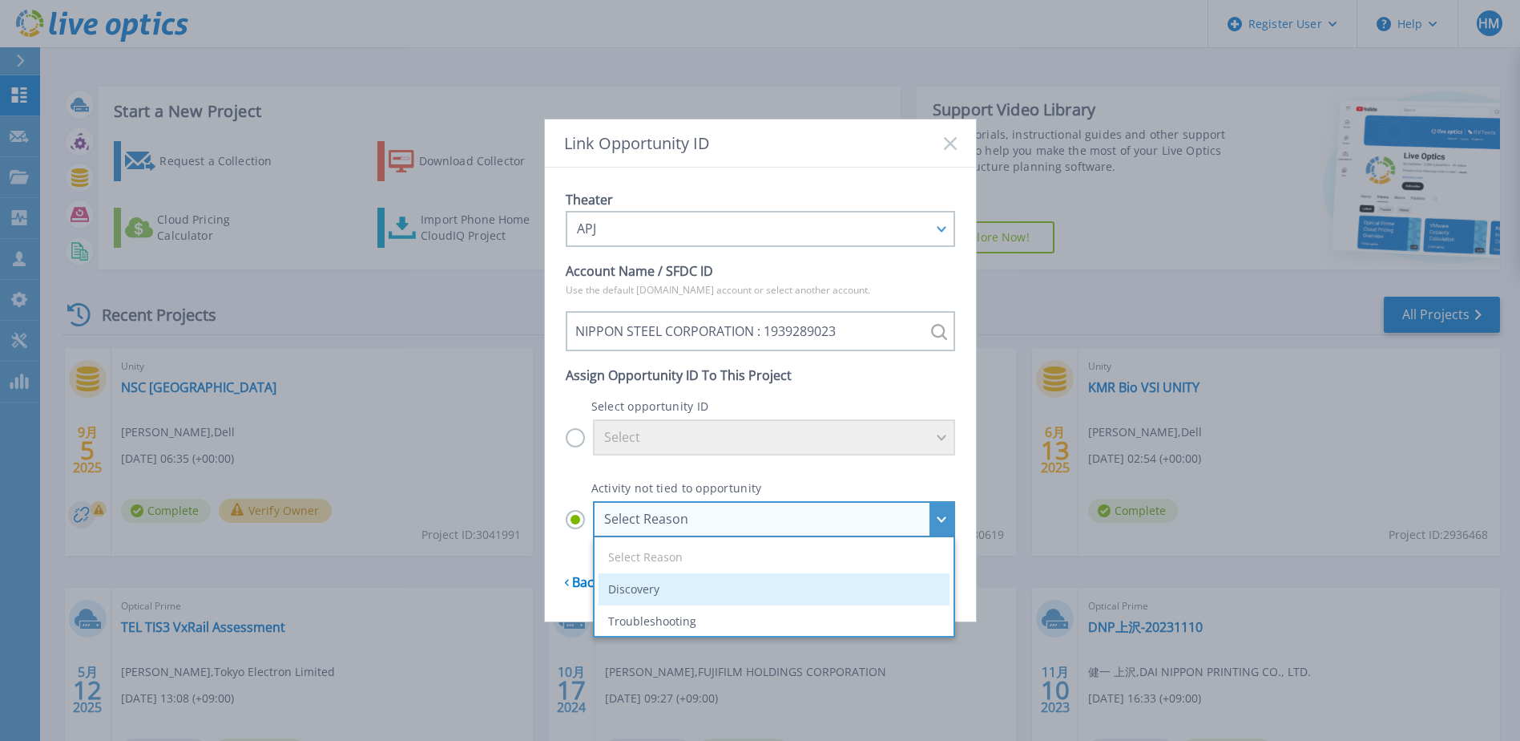
click at [681, 599] on li "Discovery" at bounding box center [774, 589] width 351 height 32
click at [0, 0] on input "Select Reason Select Reason Discovery Troubleshooting Other" at bounding box center [0, 0] width 0 height 0
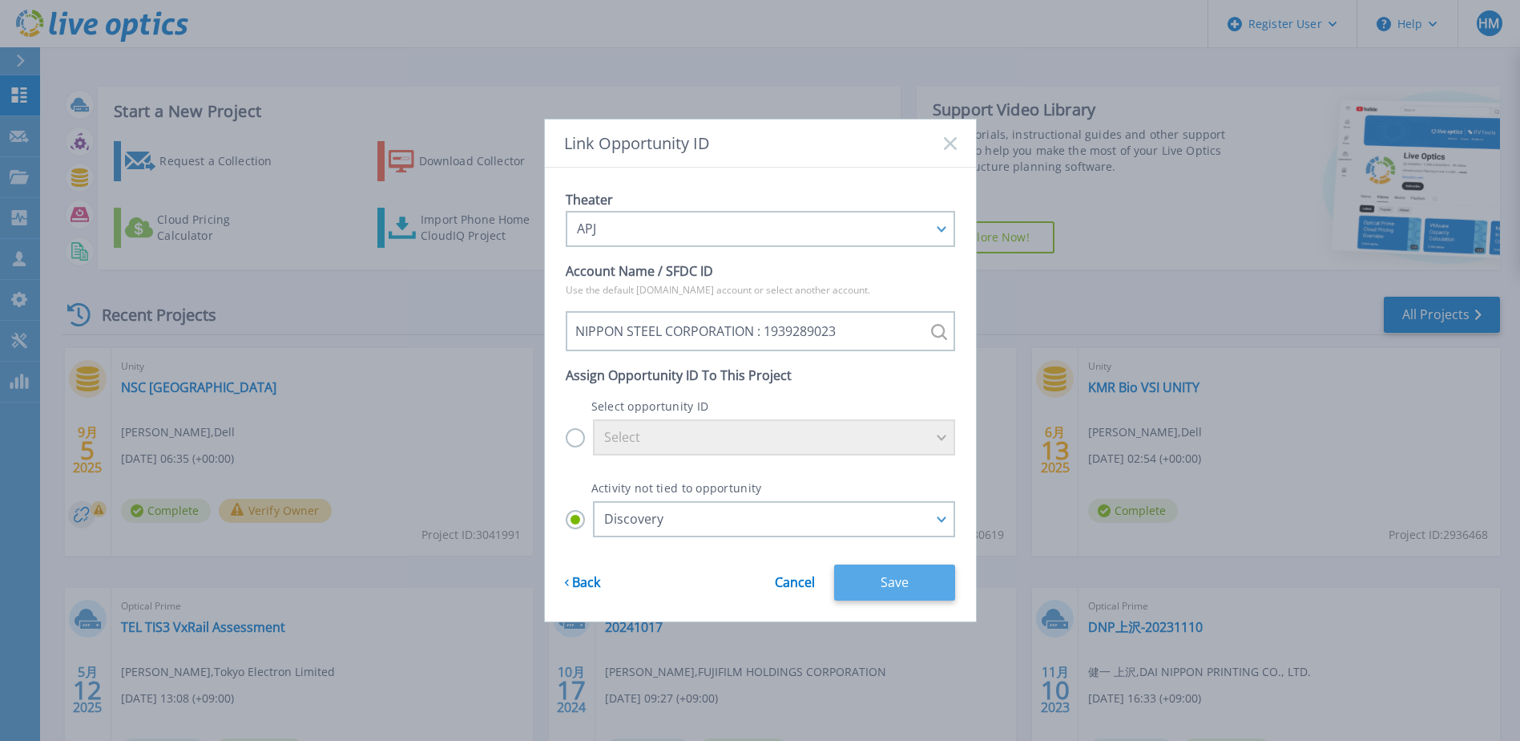
click at [902, 587] on button "Save" at bounding box center [894, 582] width 121 height 36
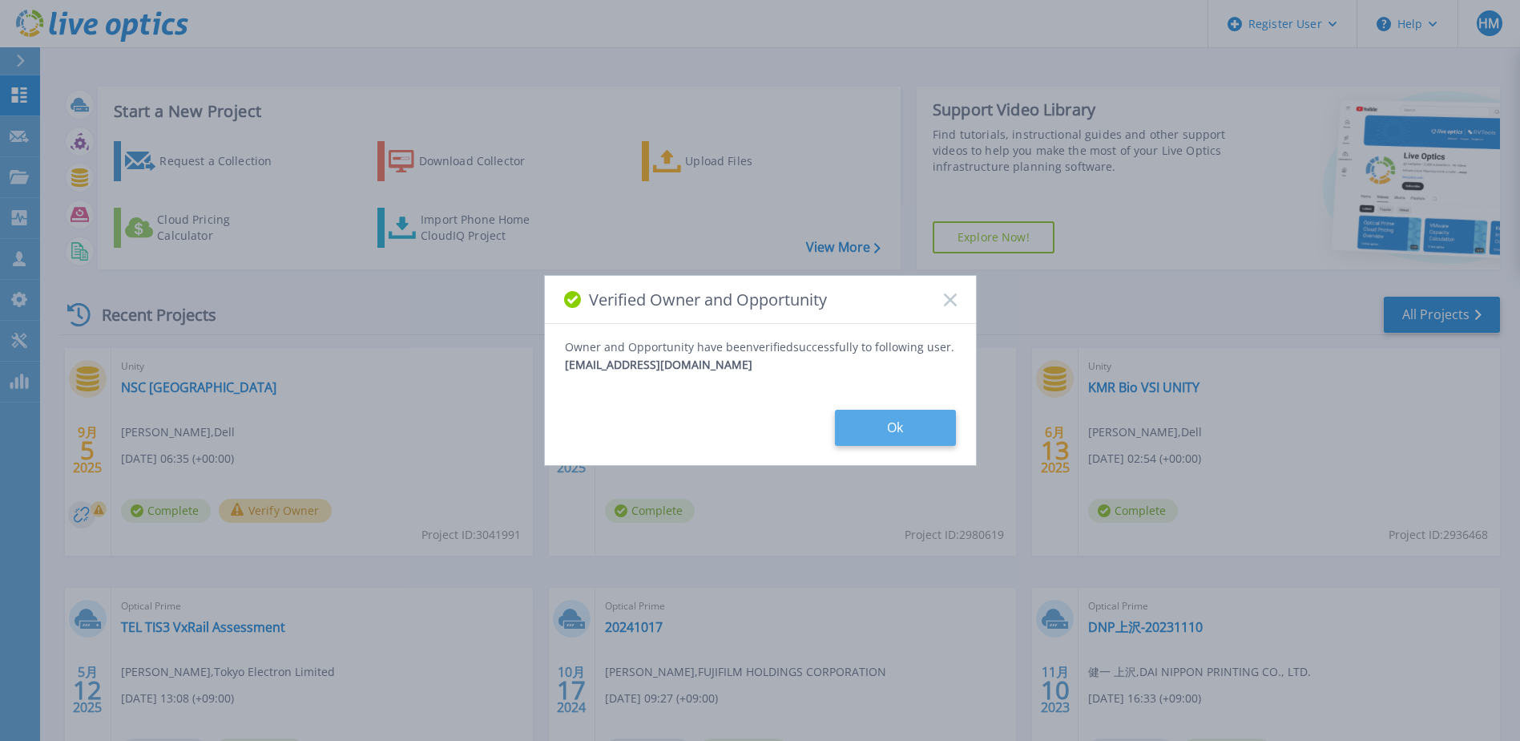
click at [892, 432] on button "Ok" at bounding box center [895, 428] width 121 height 36
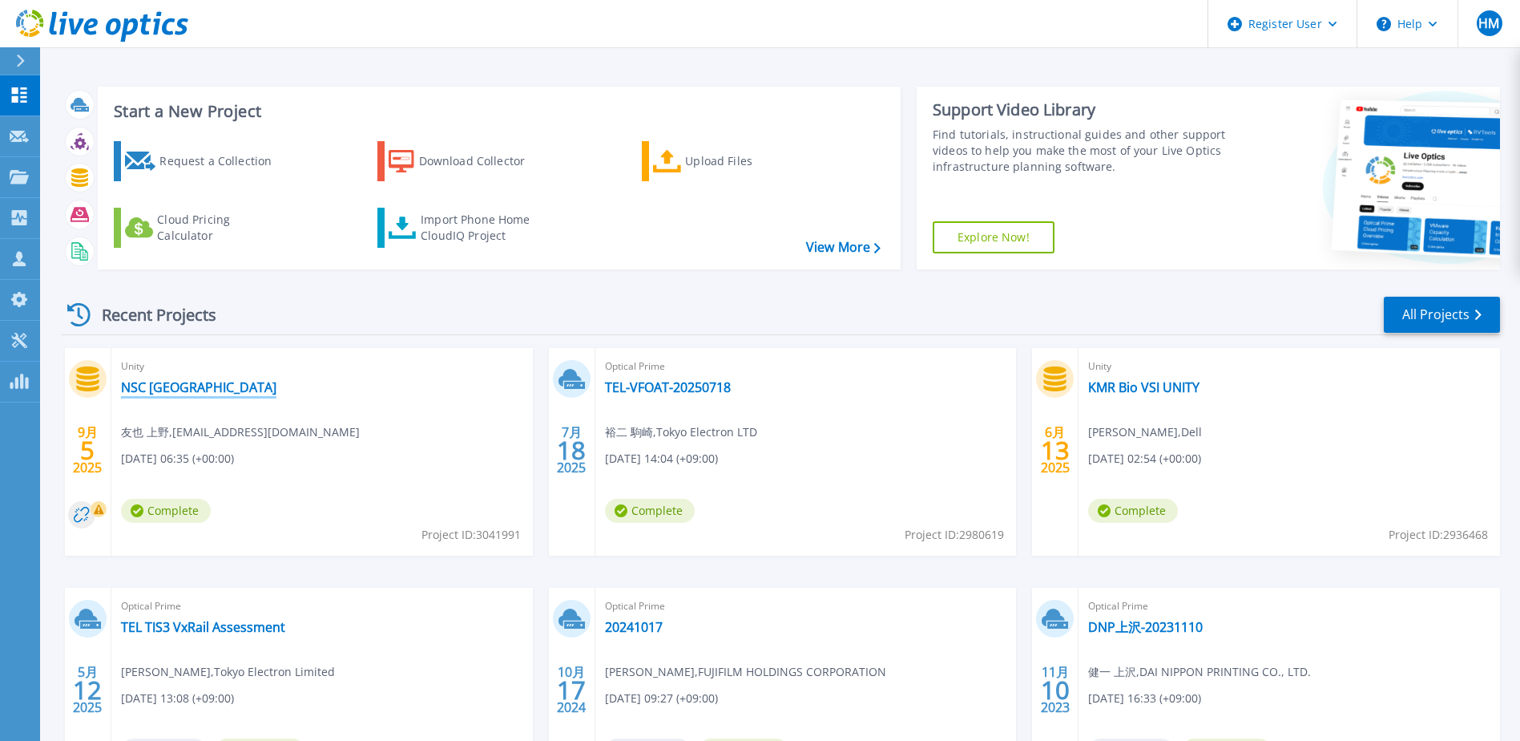
click at [183, 389] on link "NSC [GEOGRAPHIC_DATA]" at bounding box center [198, 387] width 155 height 16
